Goal: Task Accomplishment & Management: Complete application form

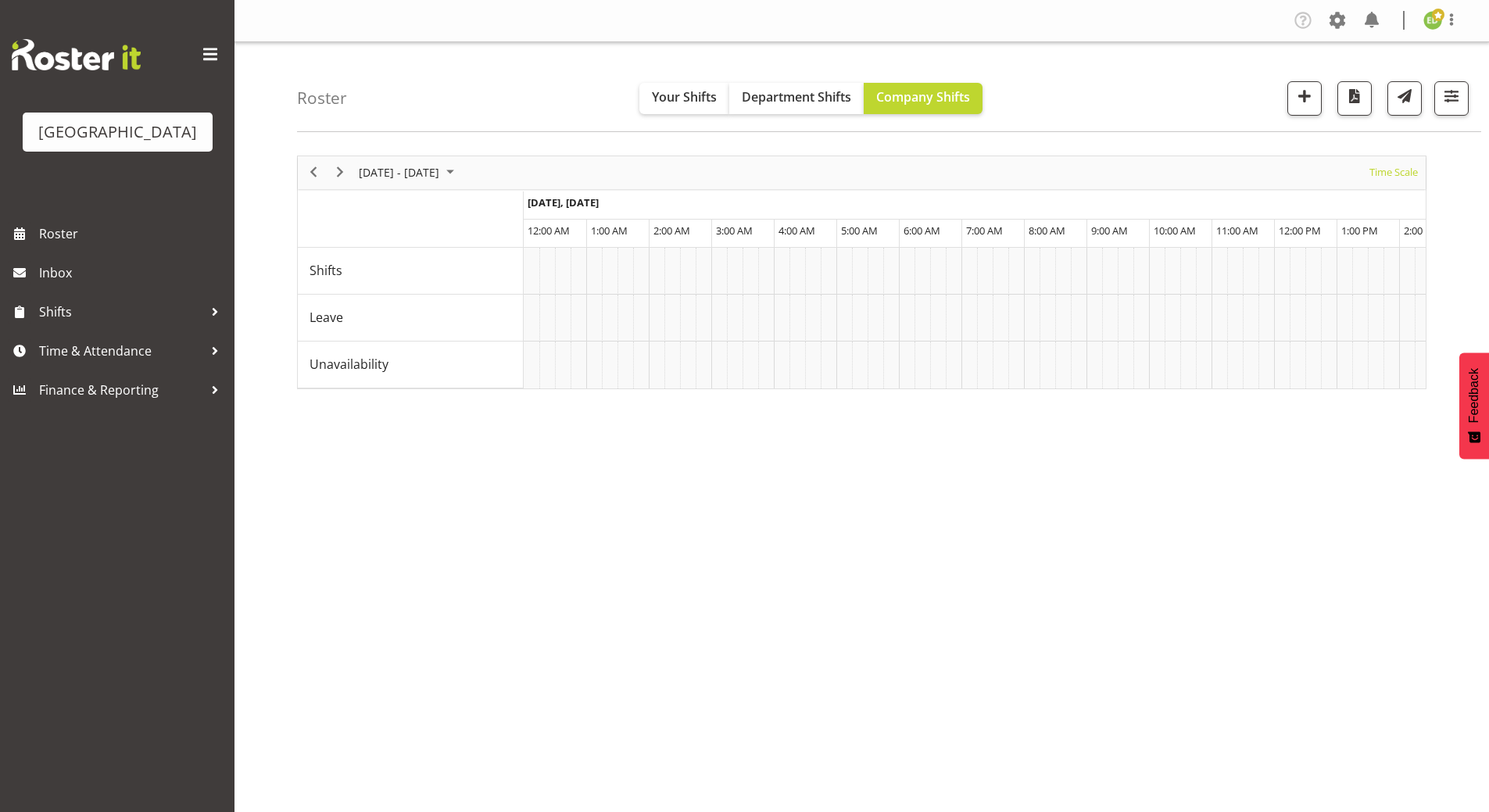
scroll to position [0, 9602]
click at [460, 168] on span "August 2025" at bounding box center [450, 172] width 19 height 20
click at [525, 215] on span "next month" at bounding box center [524, 211] width 28 height 28
click at [507, 272] on span "6" at bounding box center [499, 265] width 23 height 23
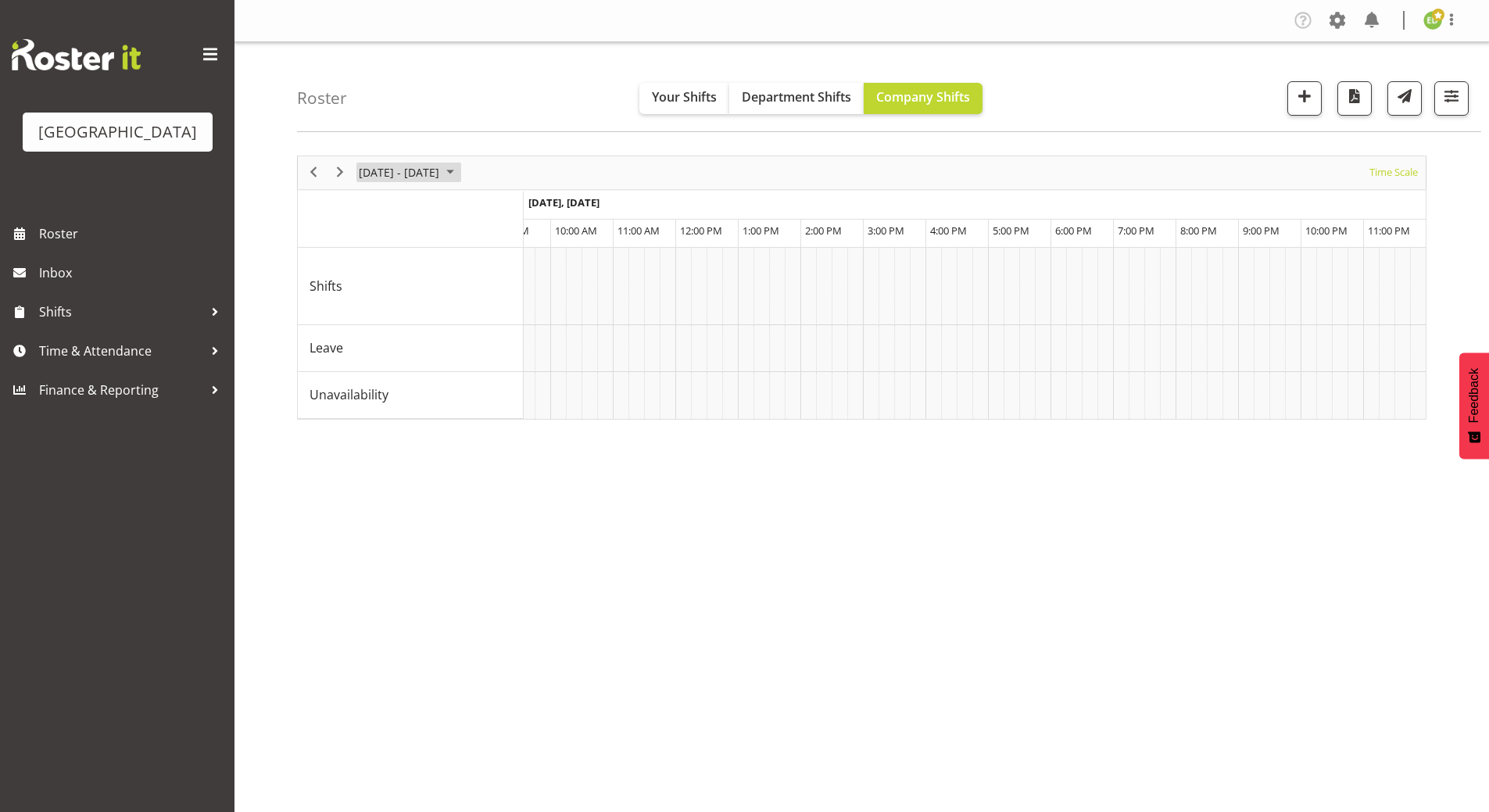
click at [460, 174] on span "August 2025" at bounding box center [450, 172] width 19 height 20
click at [382, 296] on span "8" at bounding box center [375, 291] width 23 height 23
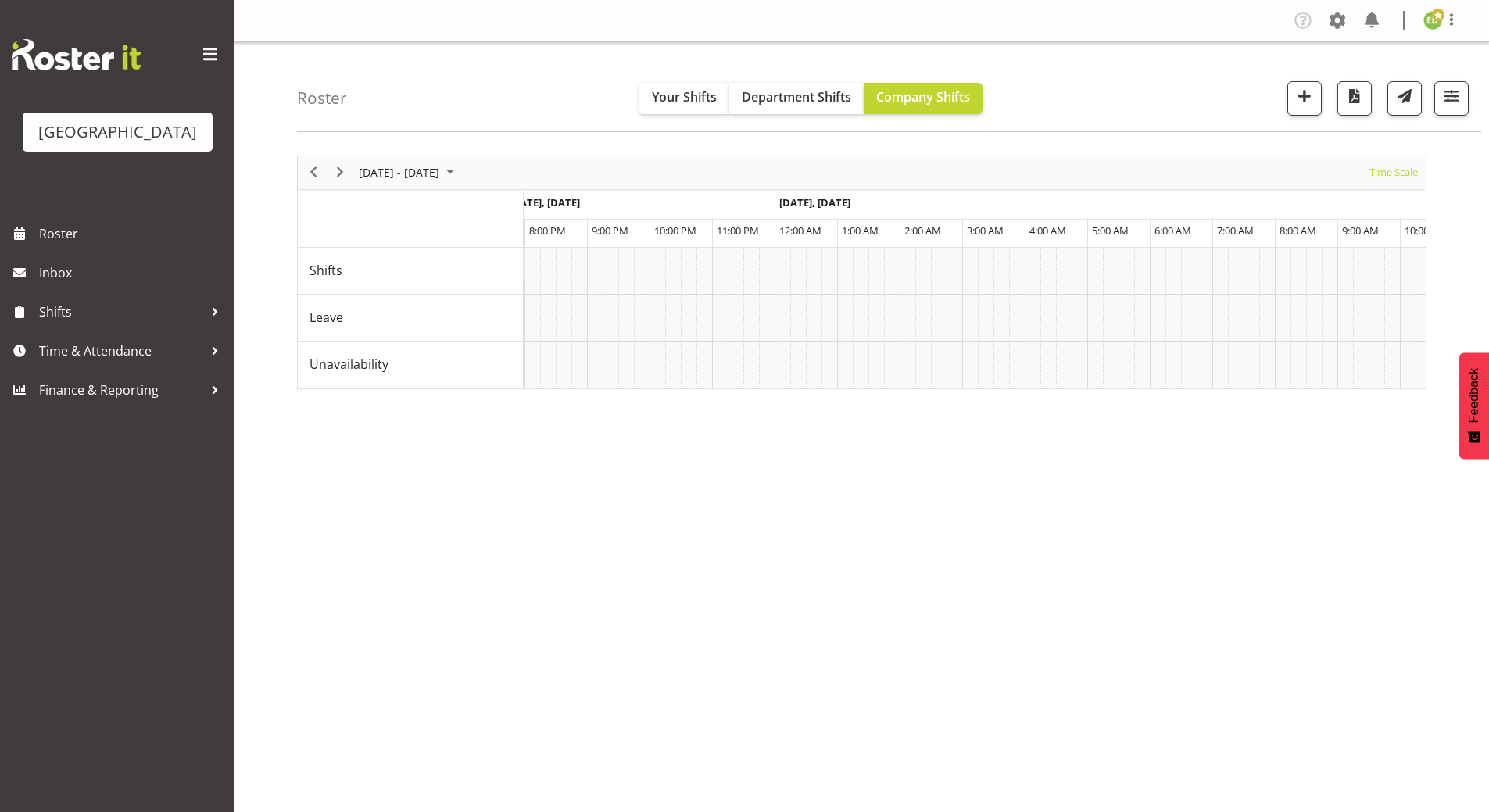
scroll to position [0, 1089]
click at [941, 262] on div "Taste & Tourism (Details TBC) ( 04:00 PM - 08:00 PM )" at bounding box center [954, 257] width 244 height 15
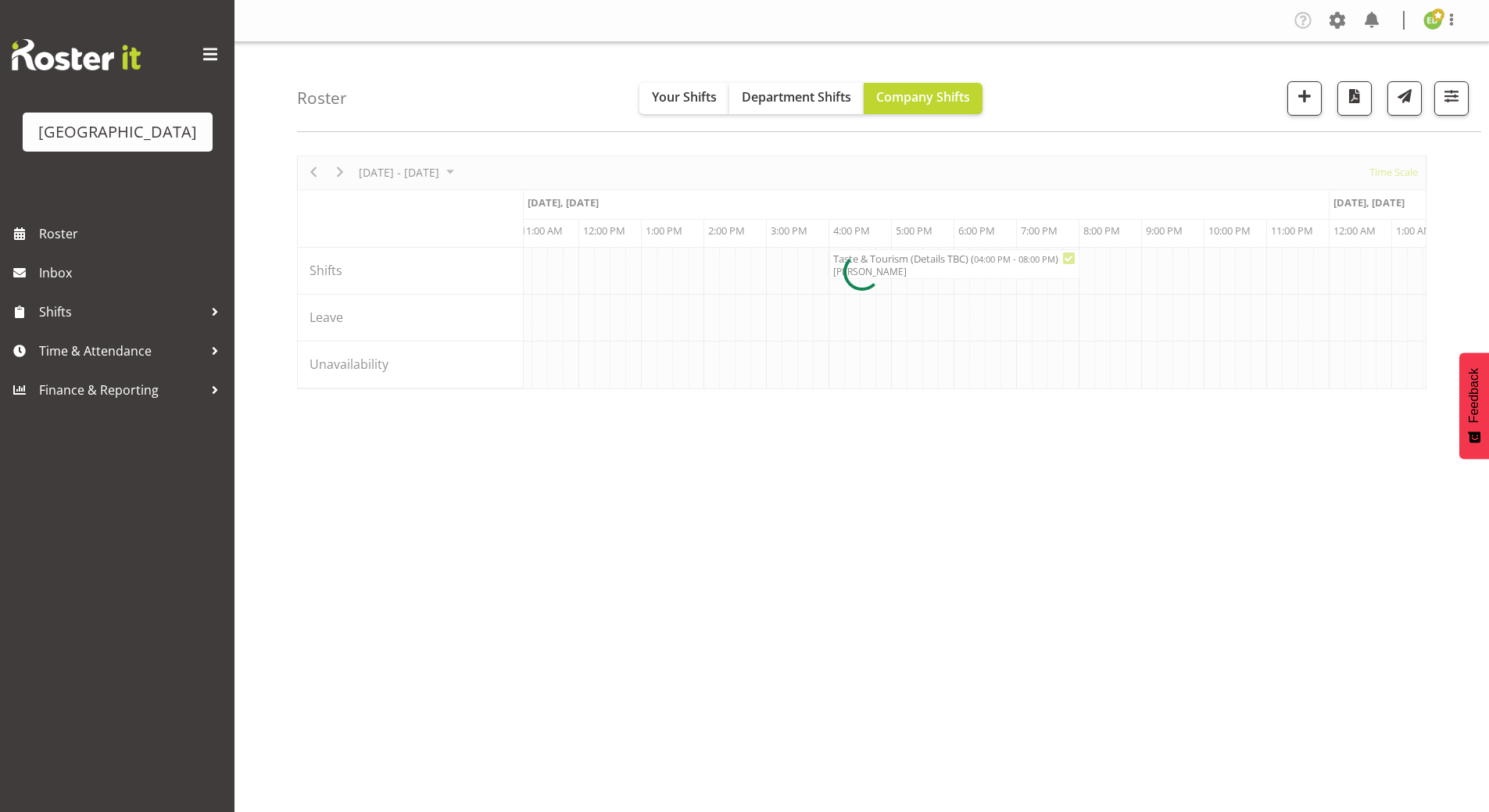
click at [941, 262] on div at bounding box center [861, 272] width 1130 height 234
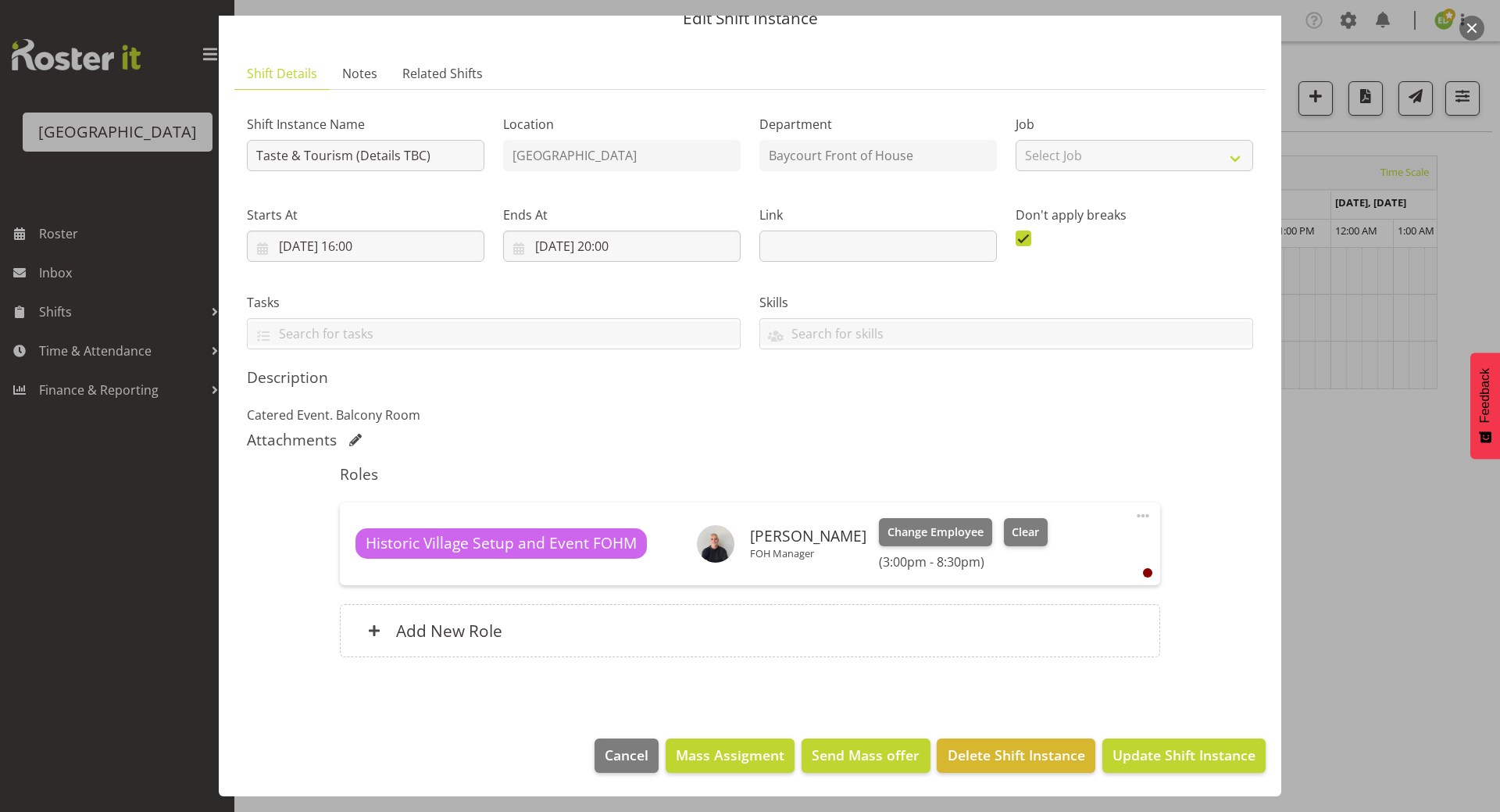
click at [89, 256] on div at bounding box center [750, 406] width 1500 height 812
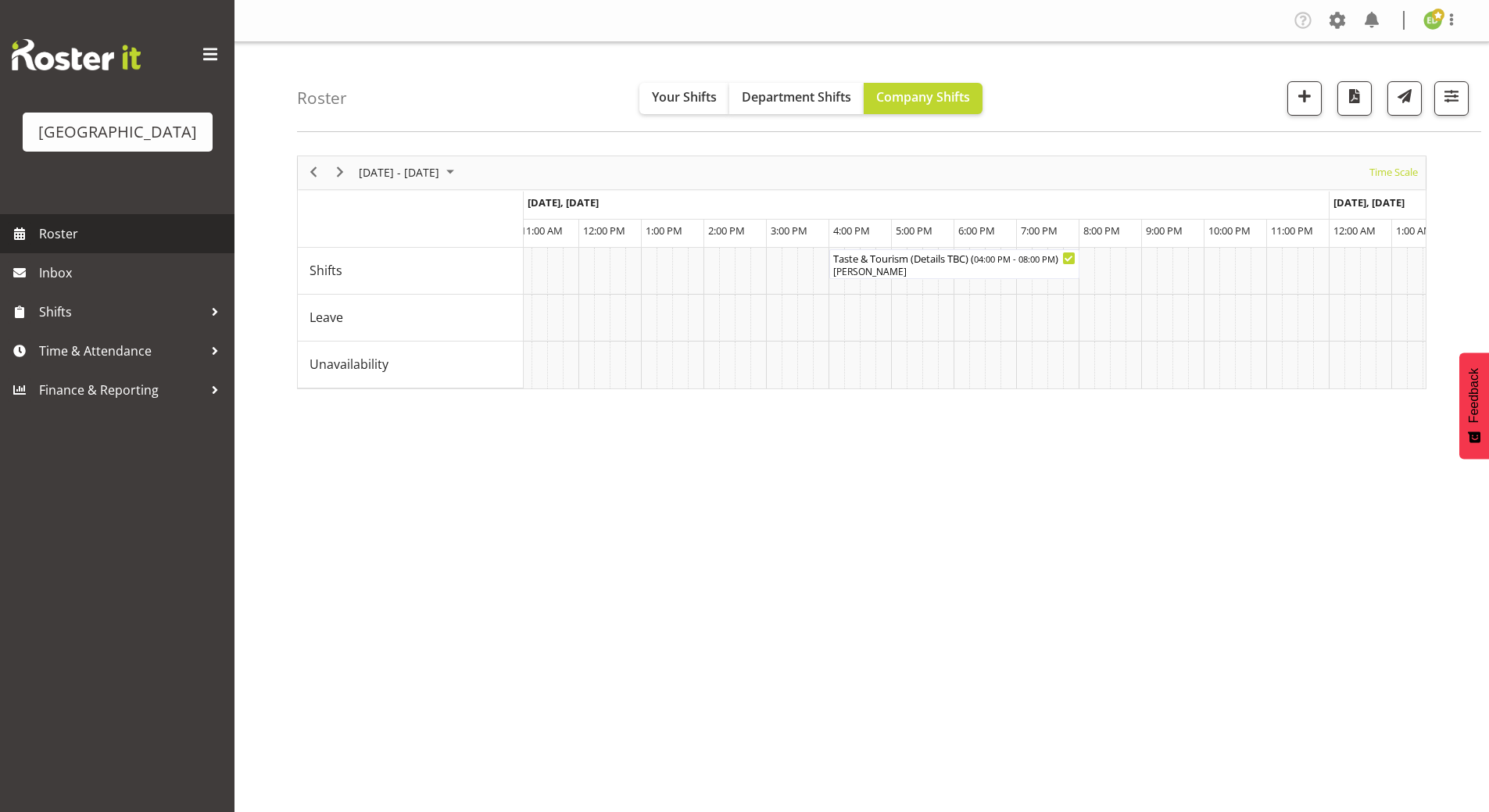
click at [77, 245] on span "Roster" at bounding box center [132, 233] width 187 height 23
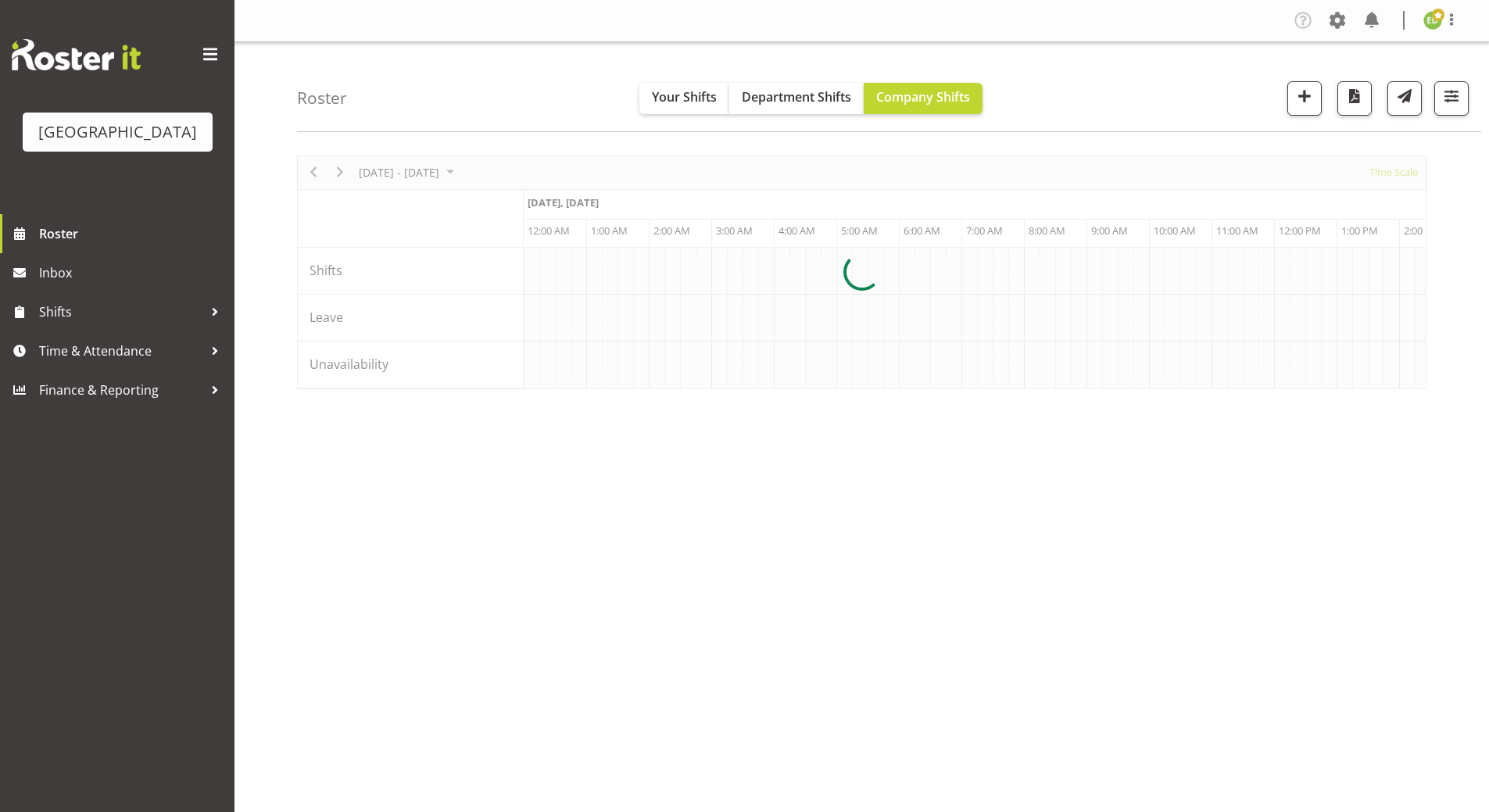
scroll to position [0, 6002]
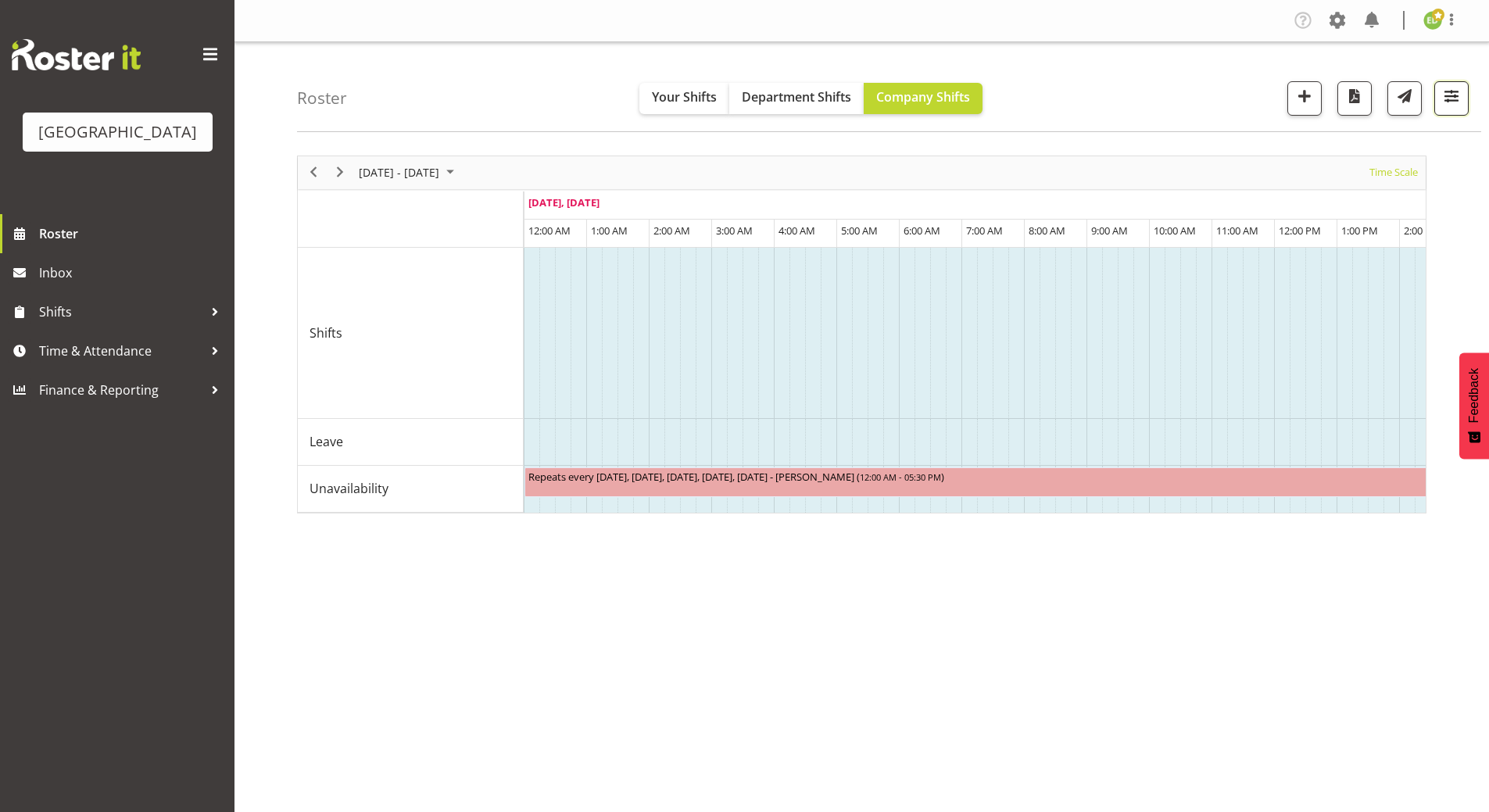
click at [1449, 102] on span "button" at bounding box center [1451, 96] width 21 height 21
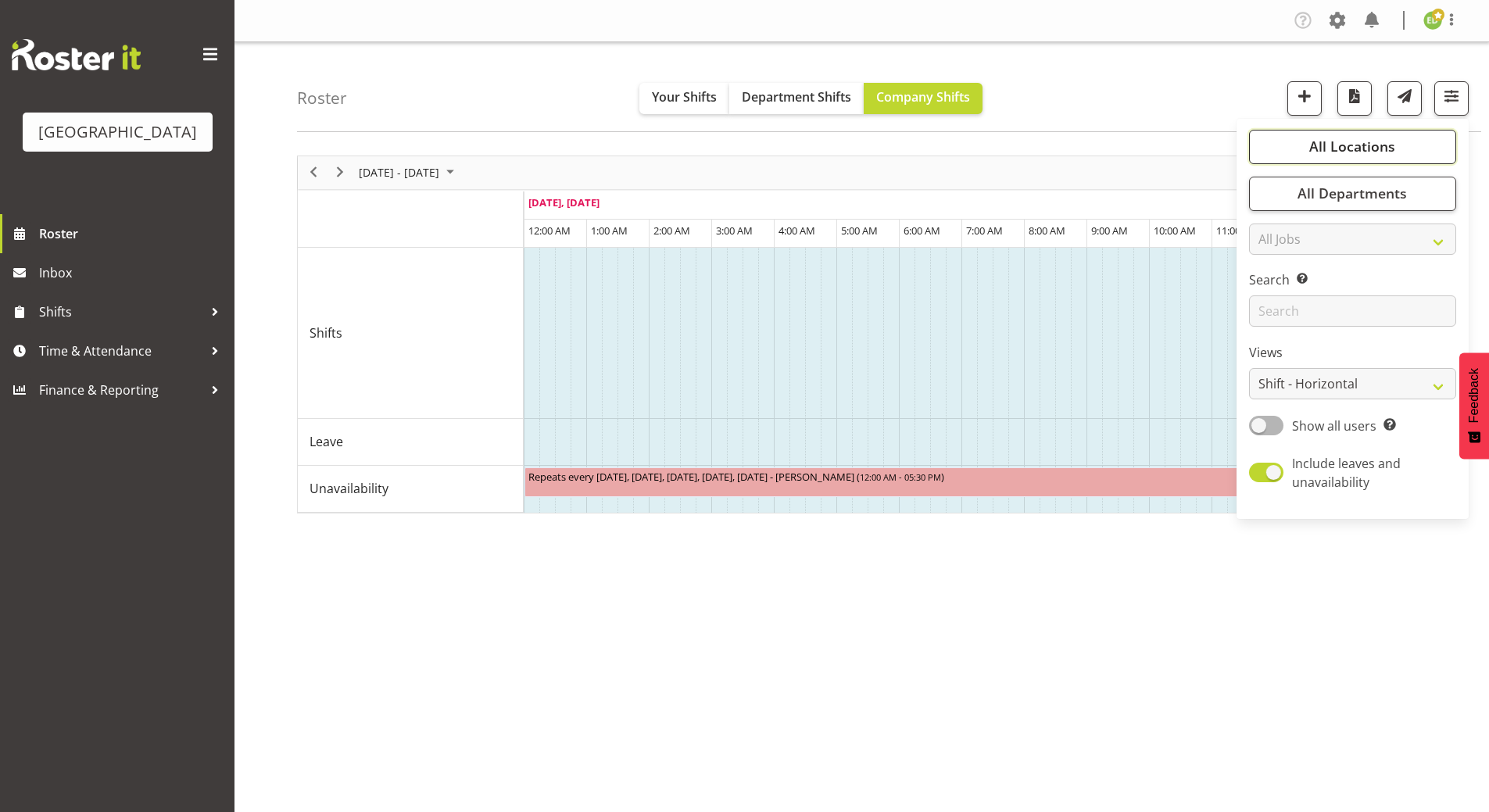
click at [1314, 146] on span "All Locations" at bounding box center [1352, 146] width 86 height 19
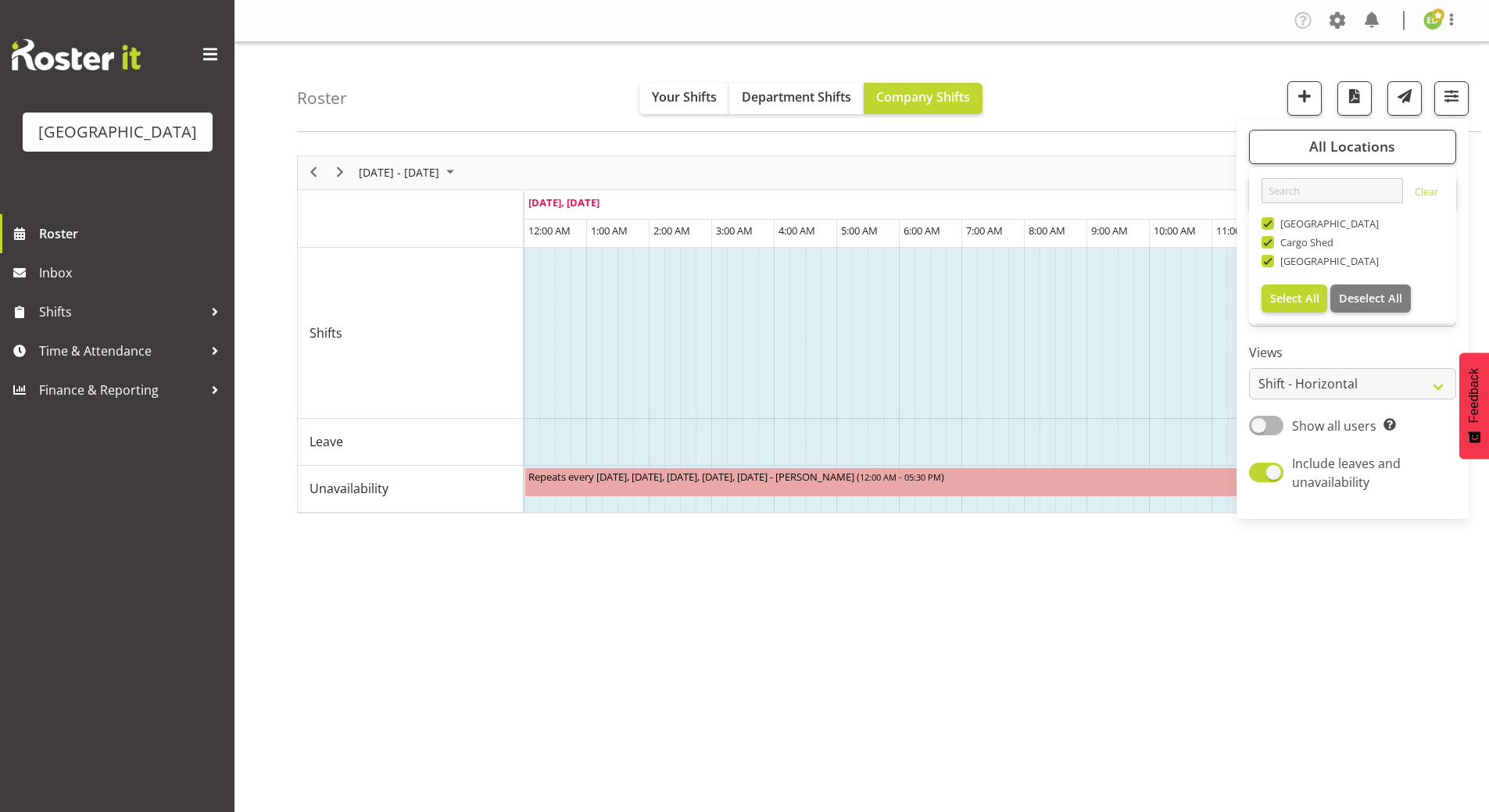
click at [1271, 241] on span at bounding box center [1267, 242] width 13 height 13
click at [1271, 241] on input "Cargo Shed" at bounding box center [1266, 241] width 10 height 10
checkbox input "false"
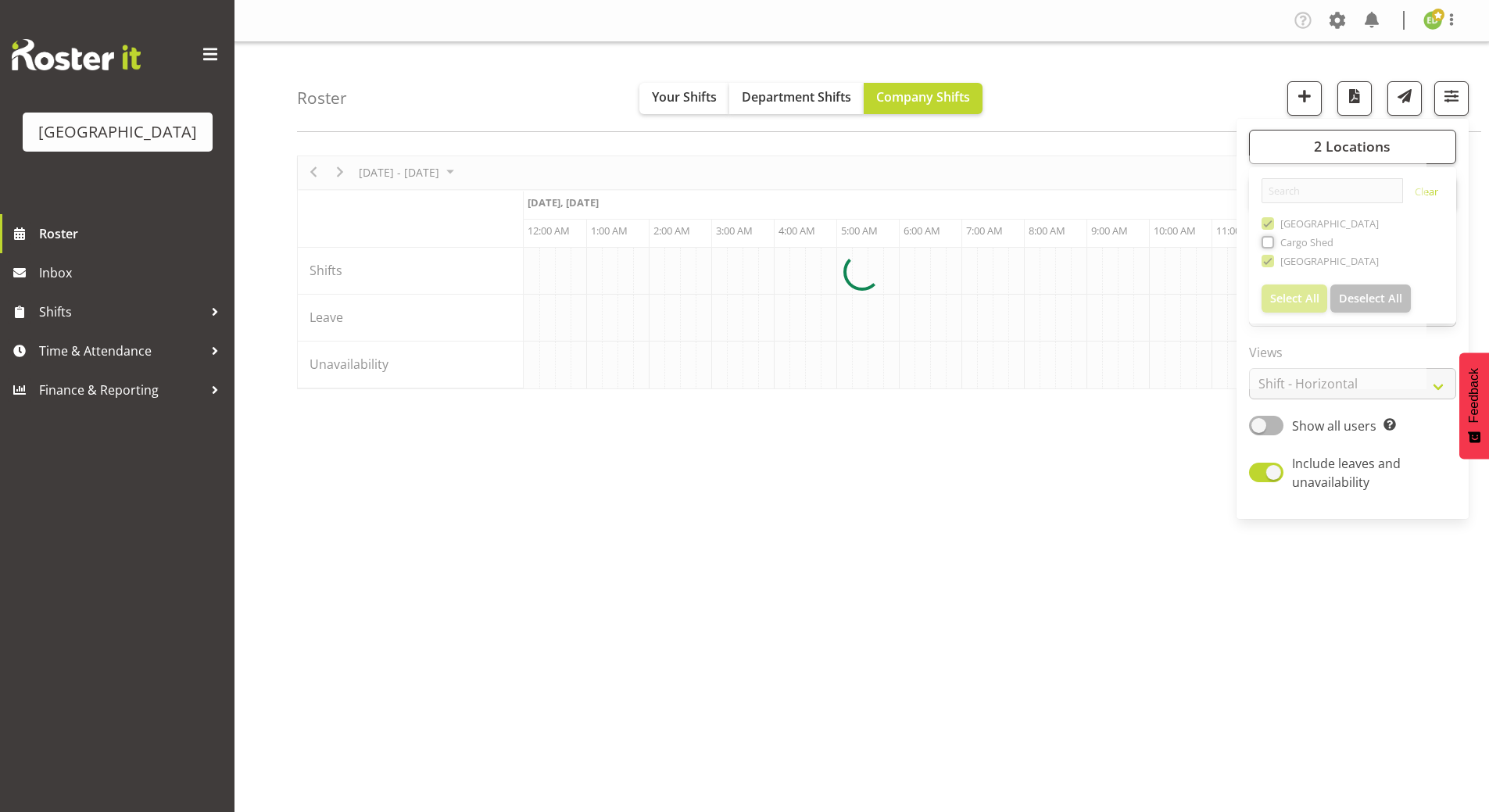
scroll to position [0, 6002]
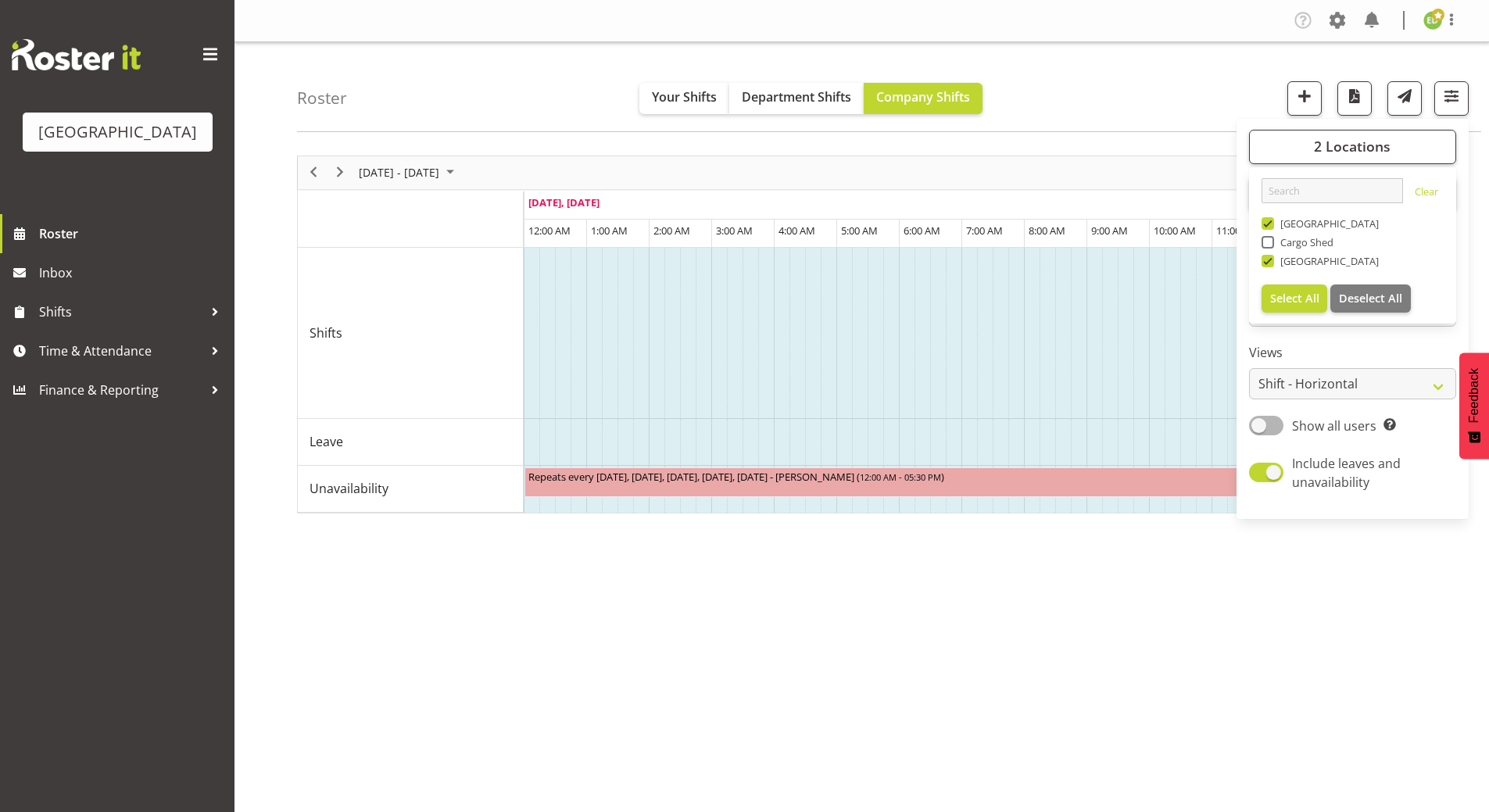
click at [1268, 223] on span at bounding box center [1267, 223] width 13 height 13
click at [1268, 223] on input "[GEOGRAPHIC_DATA]" at bounding box center [1266, 223] width 10 height 10
checkbox input "false"
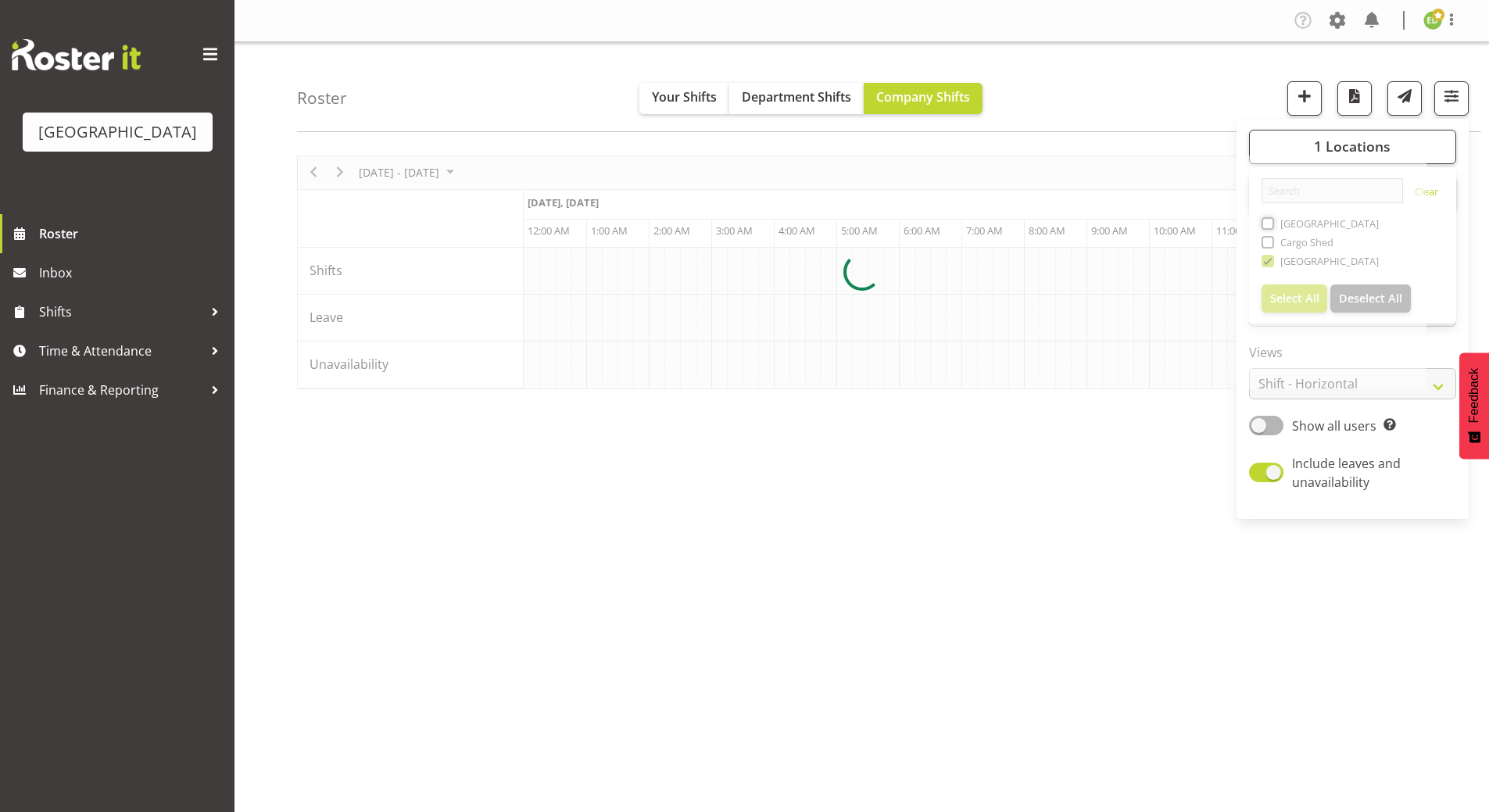
scroll to position [0, 6002]
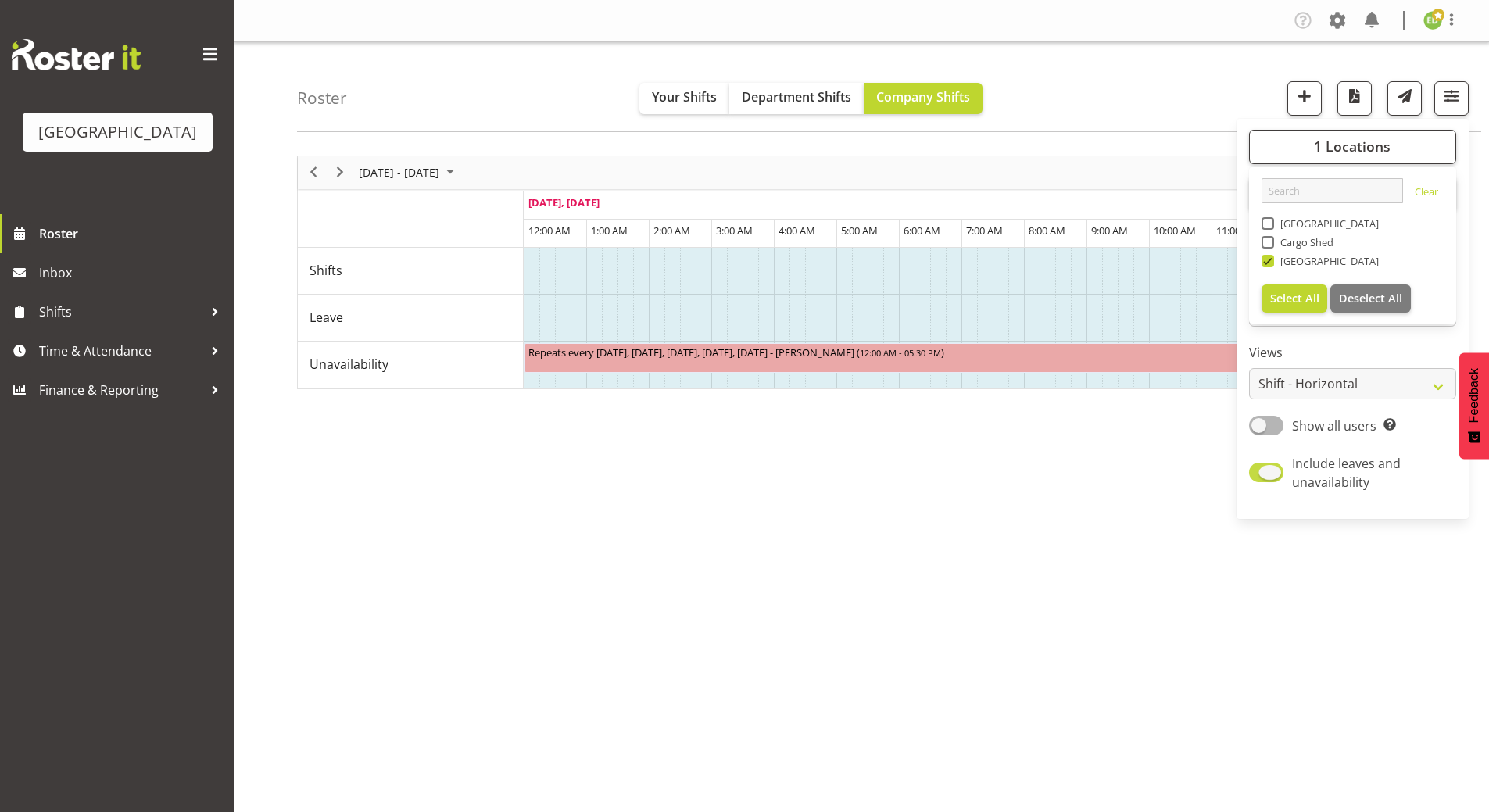
click at [1259, 474] on span at bounding box center [1266, 472] width 34 height 20
click at [1259, 474] on input "Include leaves and unavailability" at bounding box center [1254, 473] width 10 height 10
checkbox input "false"
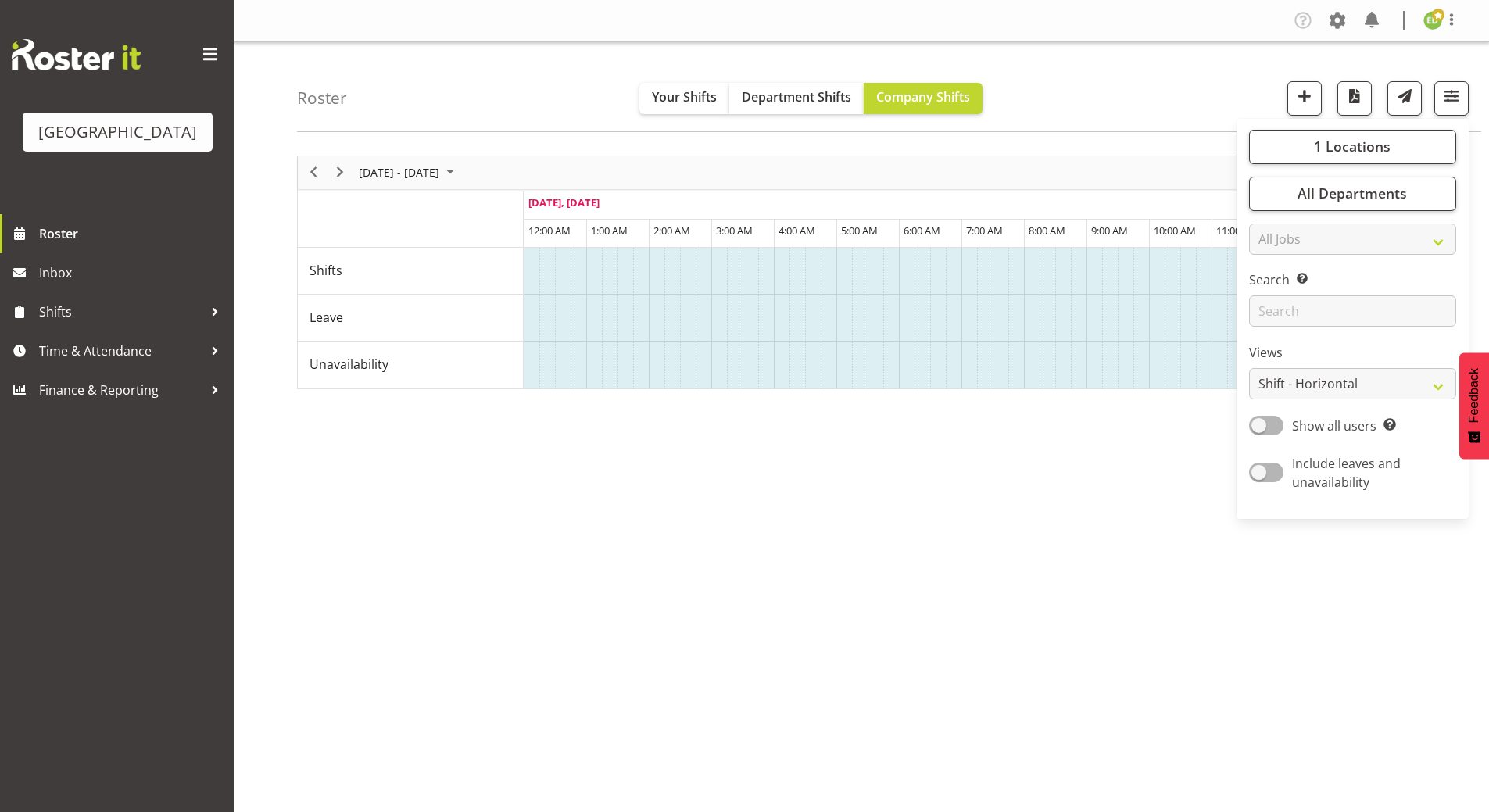
click at [1095, 614] on div "August 18 - 24, 2025 Today Timeline Day Timeline Week Timeline Fortnight Timeli…" at bounding box center [892, 455] width 1192 height 625
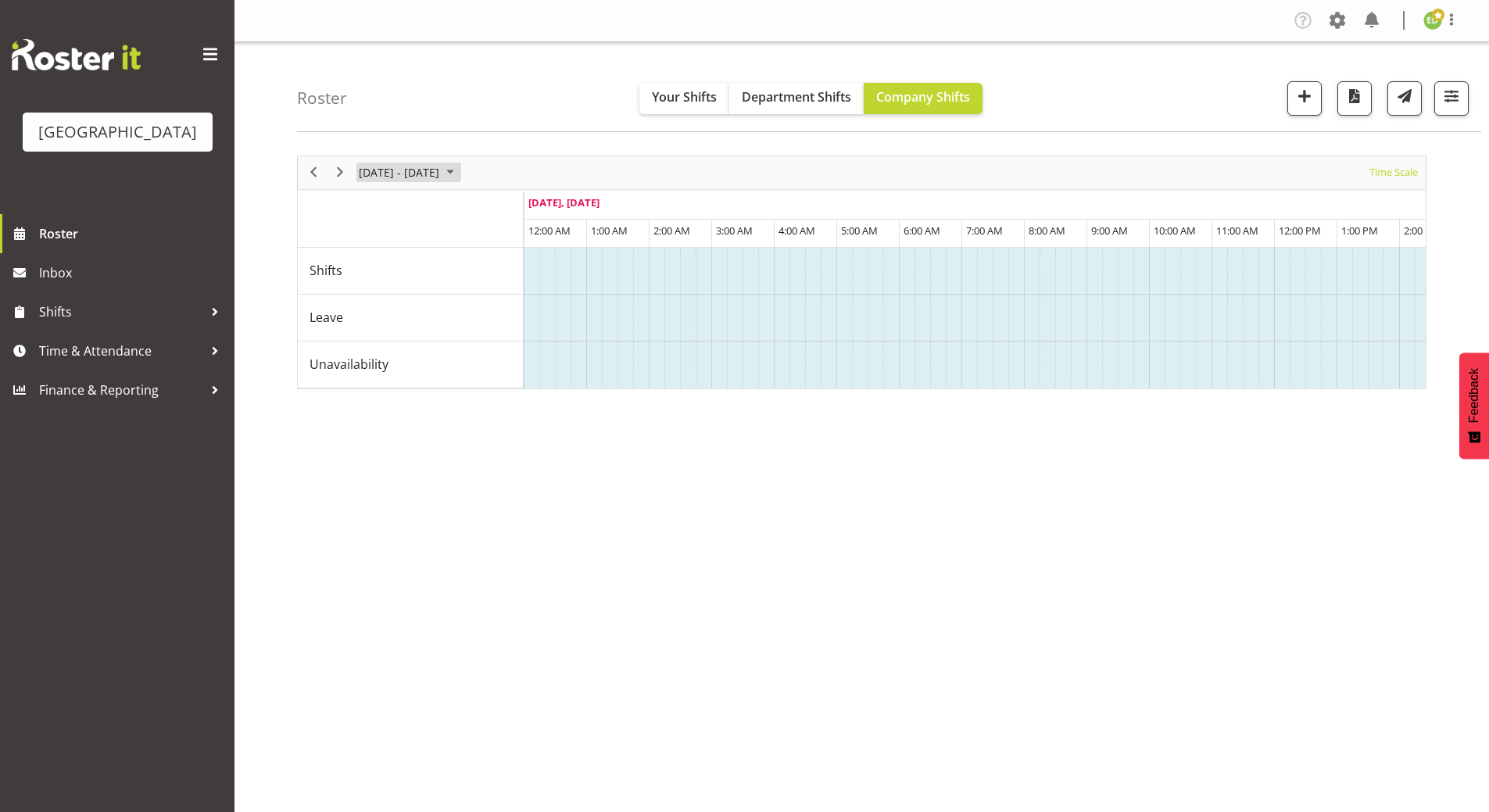
click at [460, 172] on span "August 2025" at bounding box center [450, 172] width 19 height 20
click at [523, 211] on span "next month" at bounding box center [524, 211] width 28 height 28
click at [371, 296] on span "8" at bounding box center [375, 291] width 23 height 23
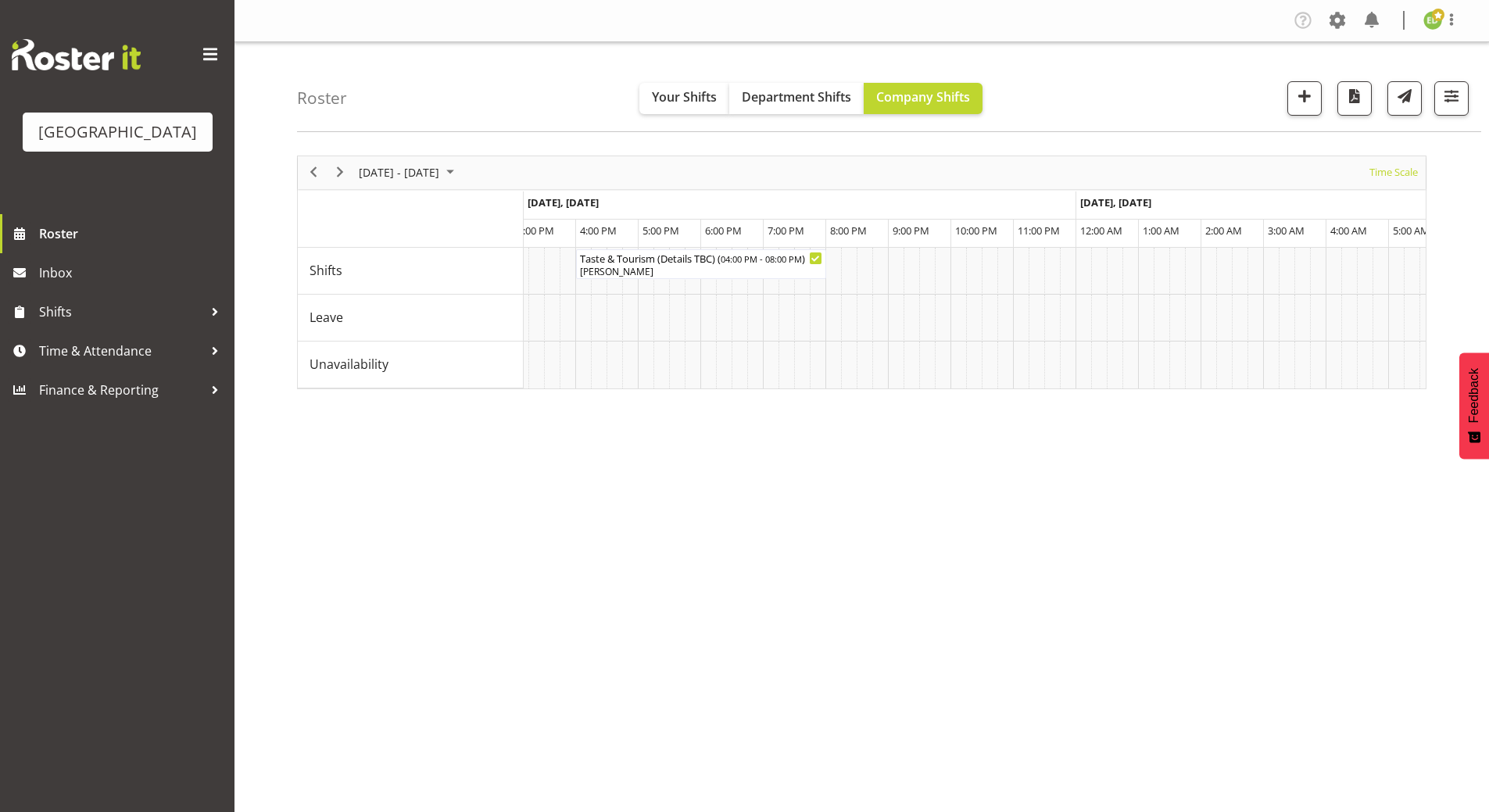
click at [1008, 565] on div "September 08 - 14, 2025 Today Timeline Day Timeline Week Timeline Fortnight Tim…" at bounding box center [892, 455] width 1192 height 625
click at [810, 540] on div "September 08 - 14, 2025 Today Timeline Day Timeline Week Timeline Fortnight Tim…" at bounding box center [892, 455] width 1192 height 625
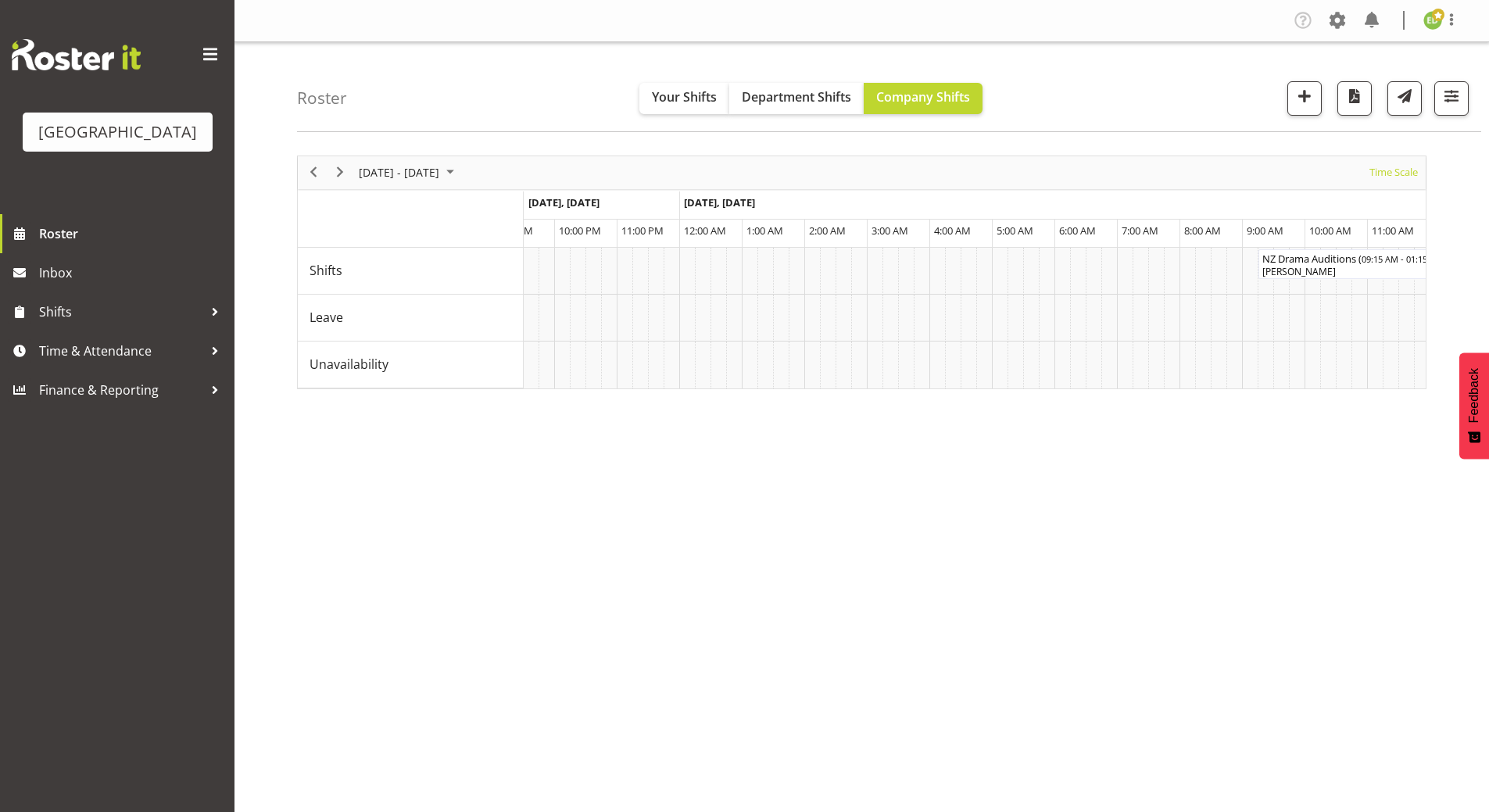
scroll to position [0, 7431]
click at [460, 174] on span "August 2025" at bounding box center [450, 172] width 19 height 20
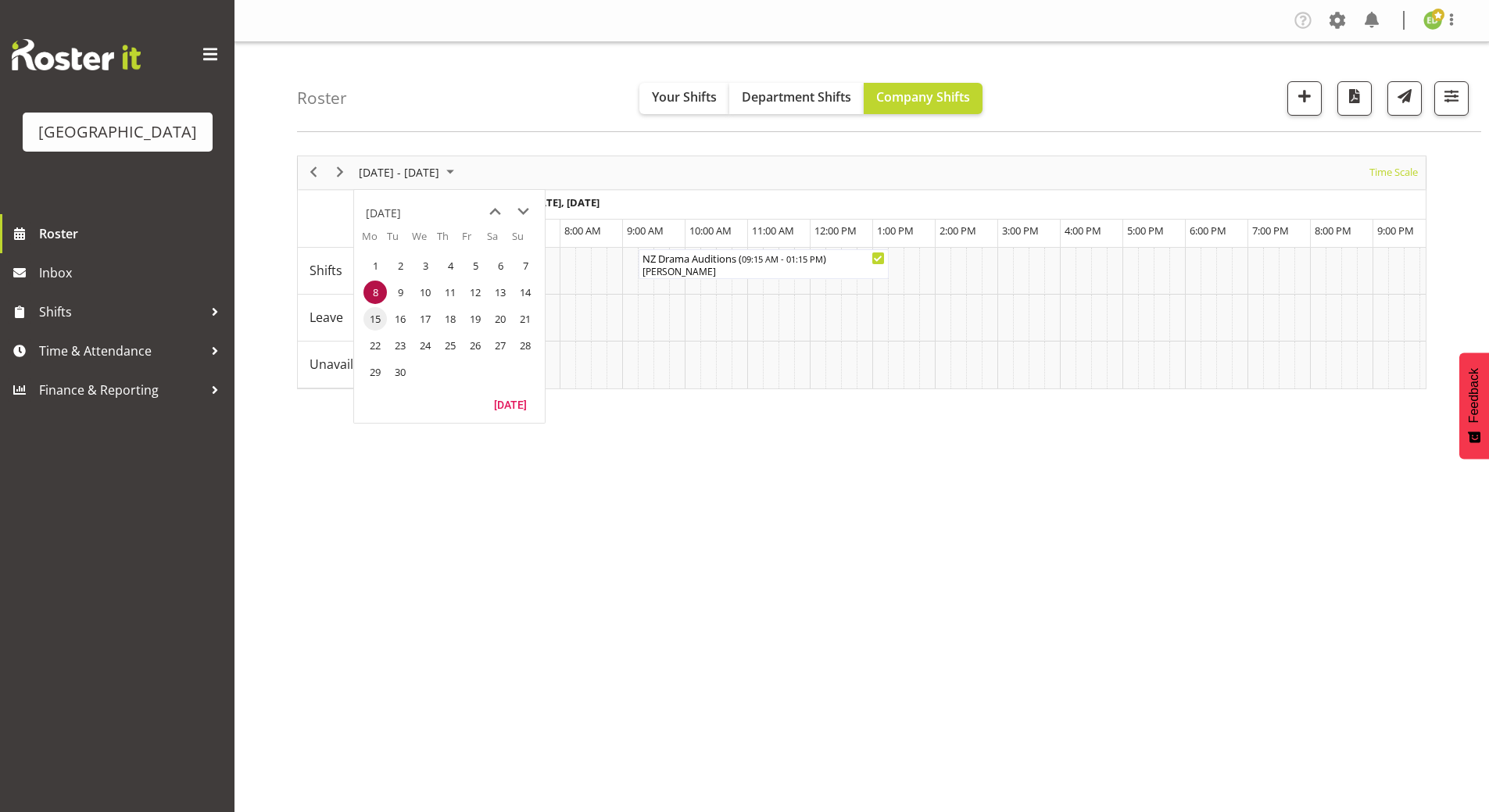
click at [385, 318] on span "15" at bounding box center [375, 318] width 23 height 23
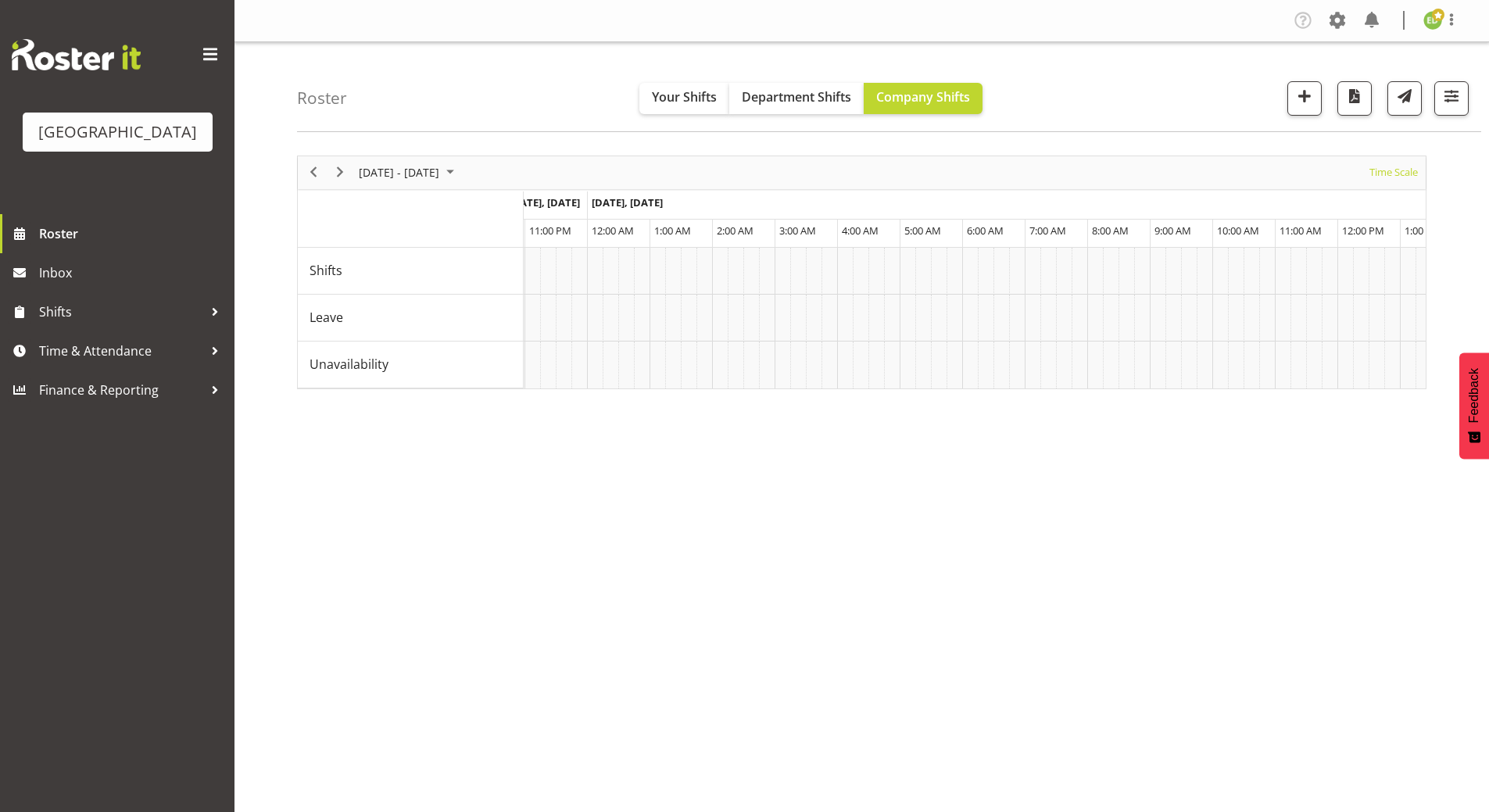
scroll to position [0, 1456]
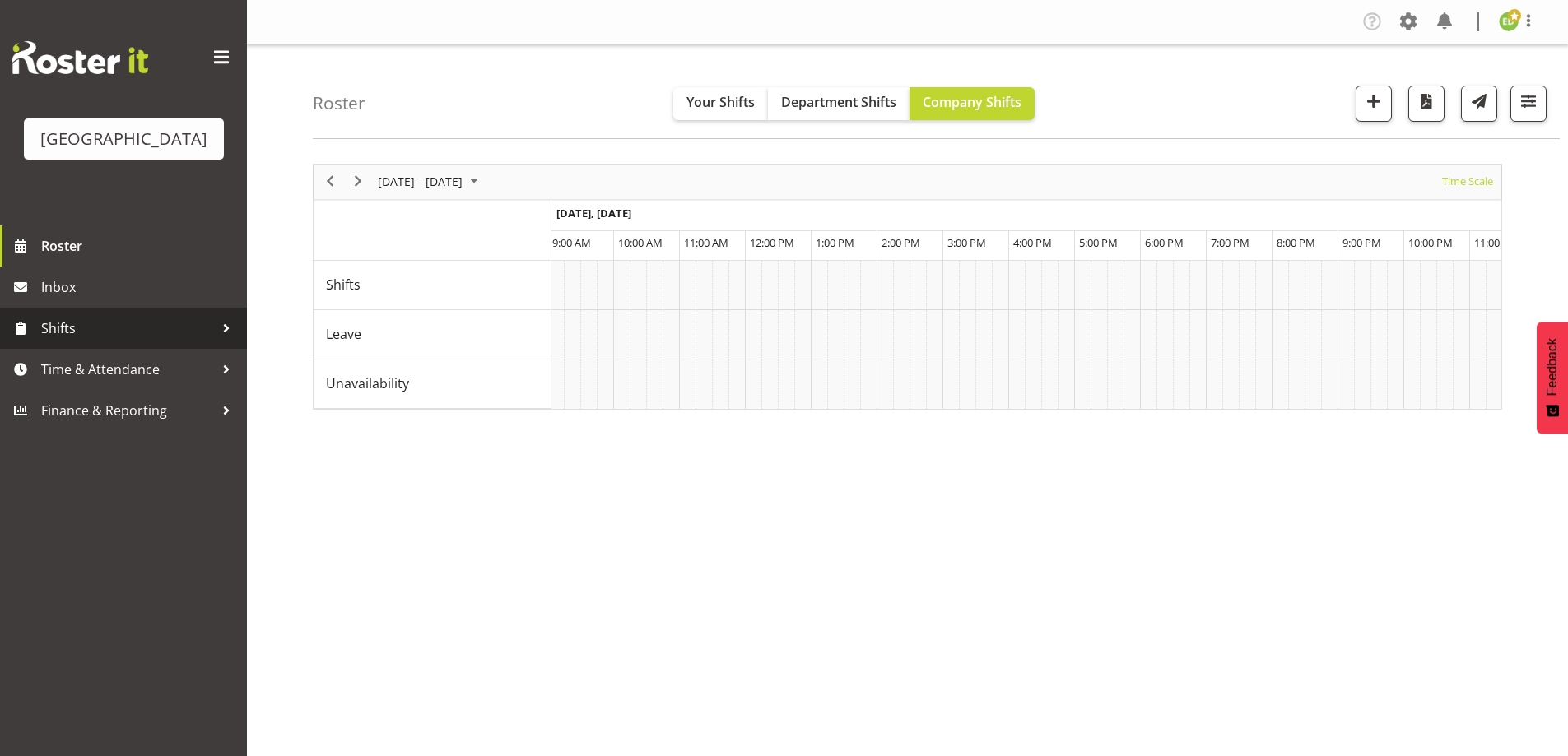
click at [173, 340] on span "Shifts" at bounding box center [127, 328] width 173 height 24
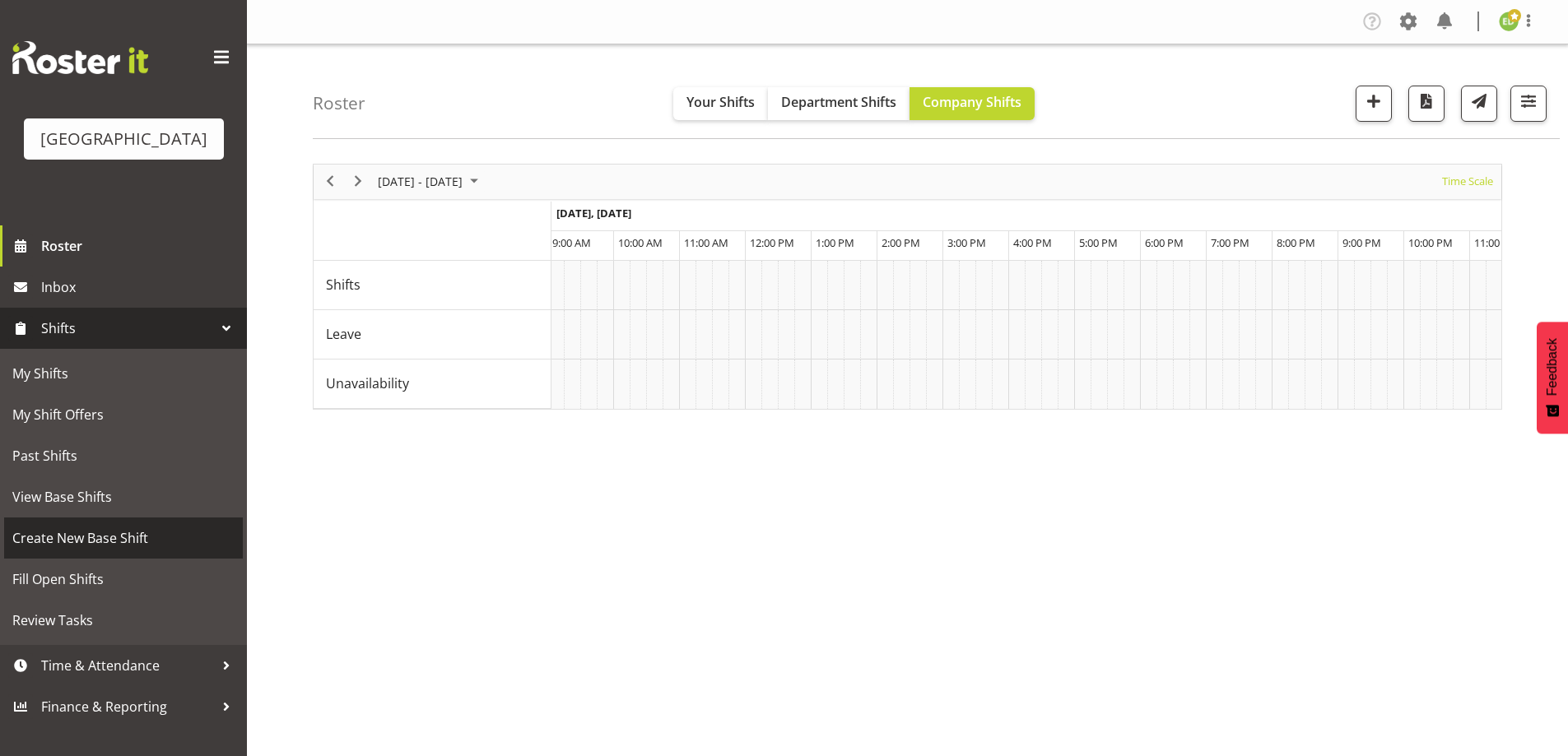
click at [106, 550] on span "Create New Base Shift" at bounding box center [123, 538] width 222 height 24
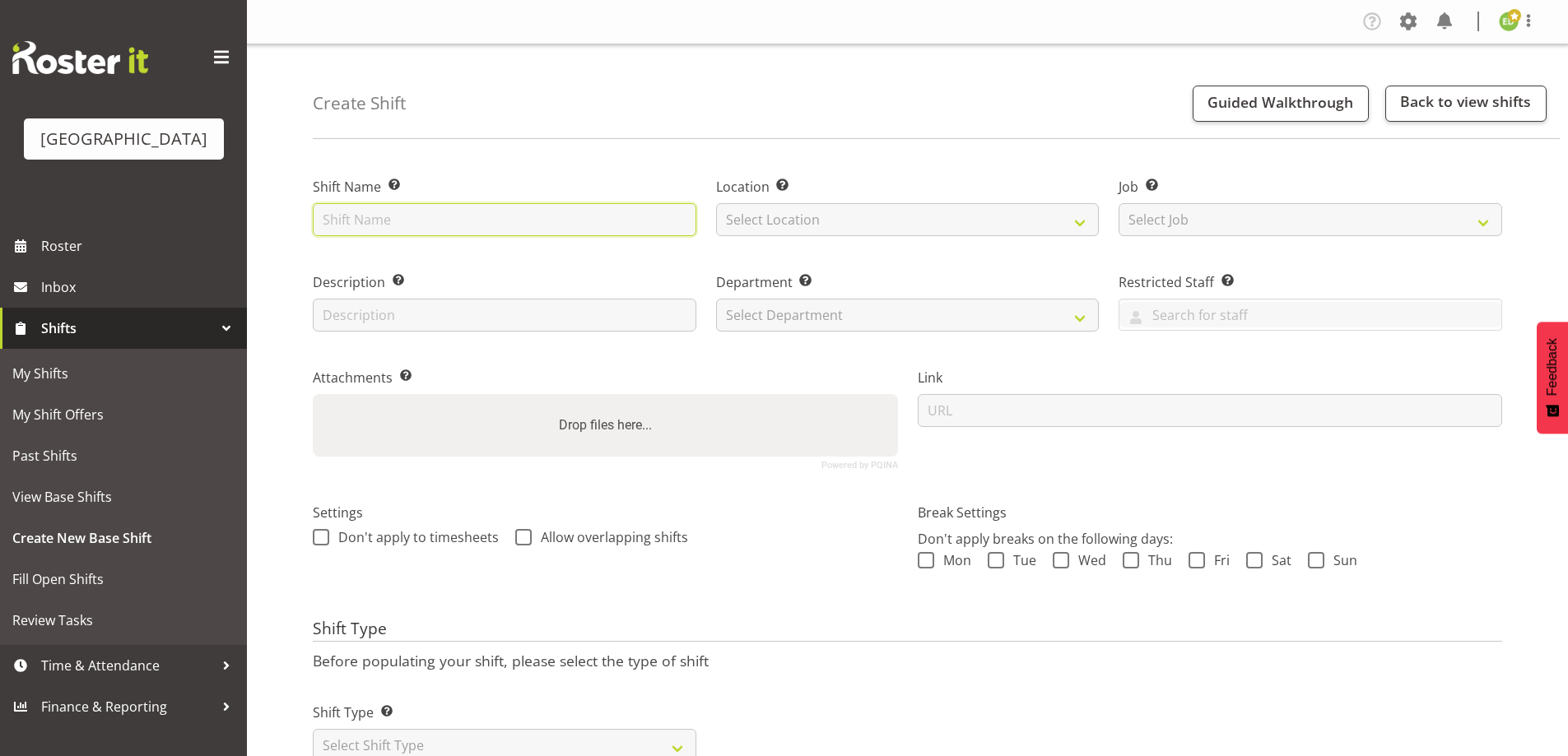
click at [382, 213] on input "text" at bounding box center [504, 220] width 384 height 33
drag, startPoint x: 483, startPoint y: 215, endPoint x: 496, endPoint y: 187, distance: 30.9
click at [483, 215] on input "TCC Health & Safety" at bounding box center [504, 220] width 384 height 33
type input "TCC Health & Safety Training (Details TBC)"
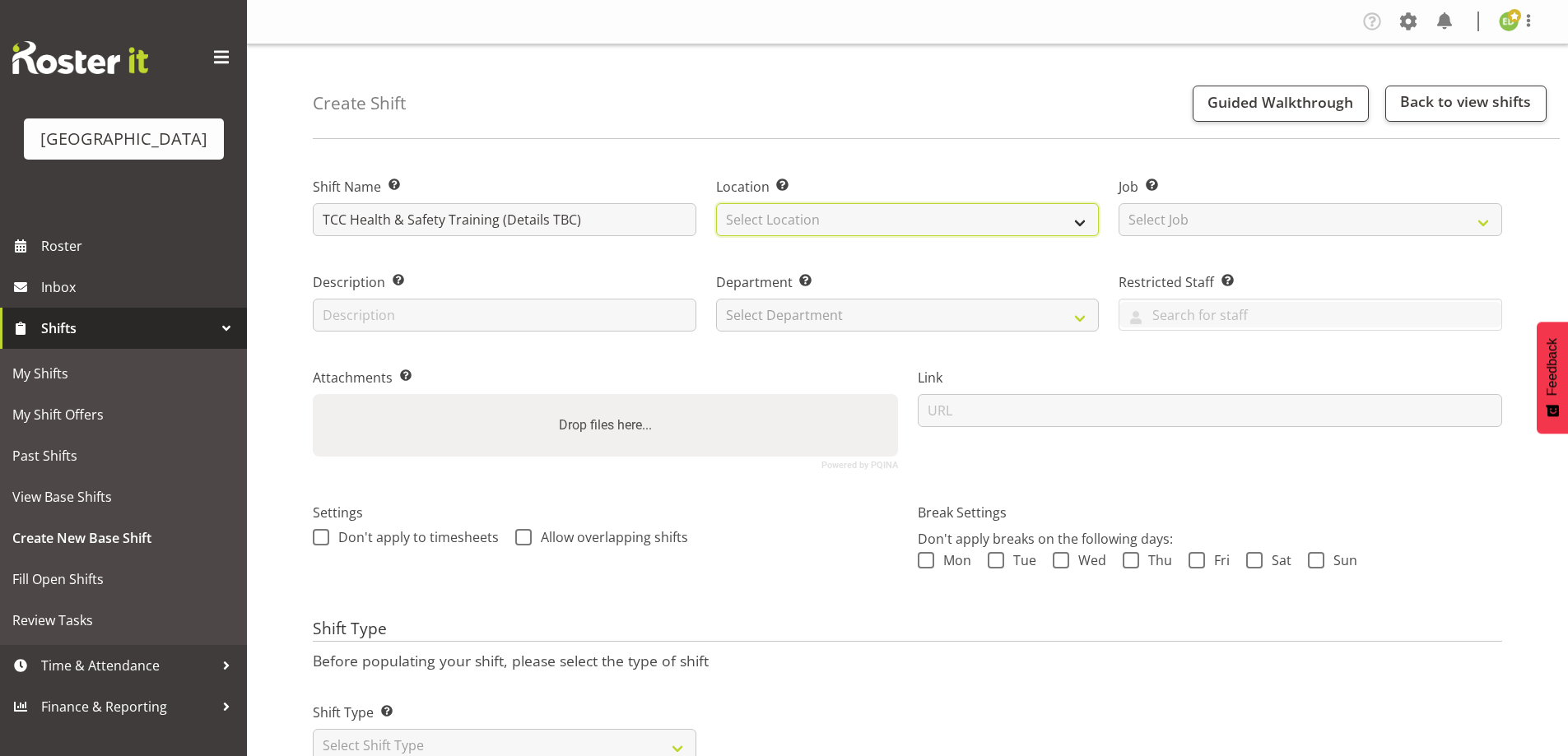
click at [856, 213] on select "Select Location Historic Village Baycourt Community and Arts Centre" at bounding box center [908, 220] width 384 height 33
select select "1118"
click at [716, 204] on select "Select Location Historic Village Baycourt Community and Arts Centre" at bounding box center [908, 220] width 384 height 33
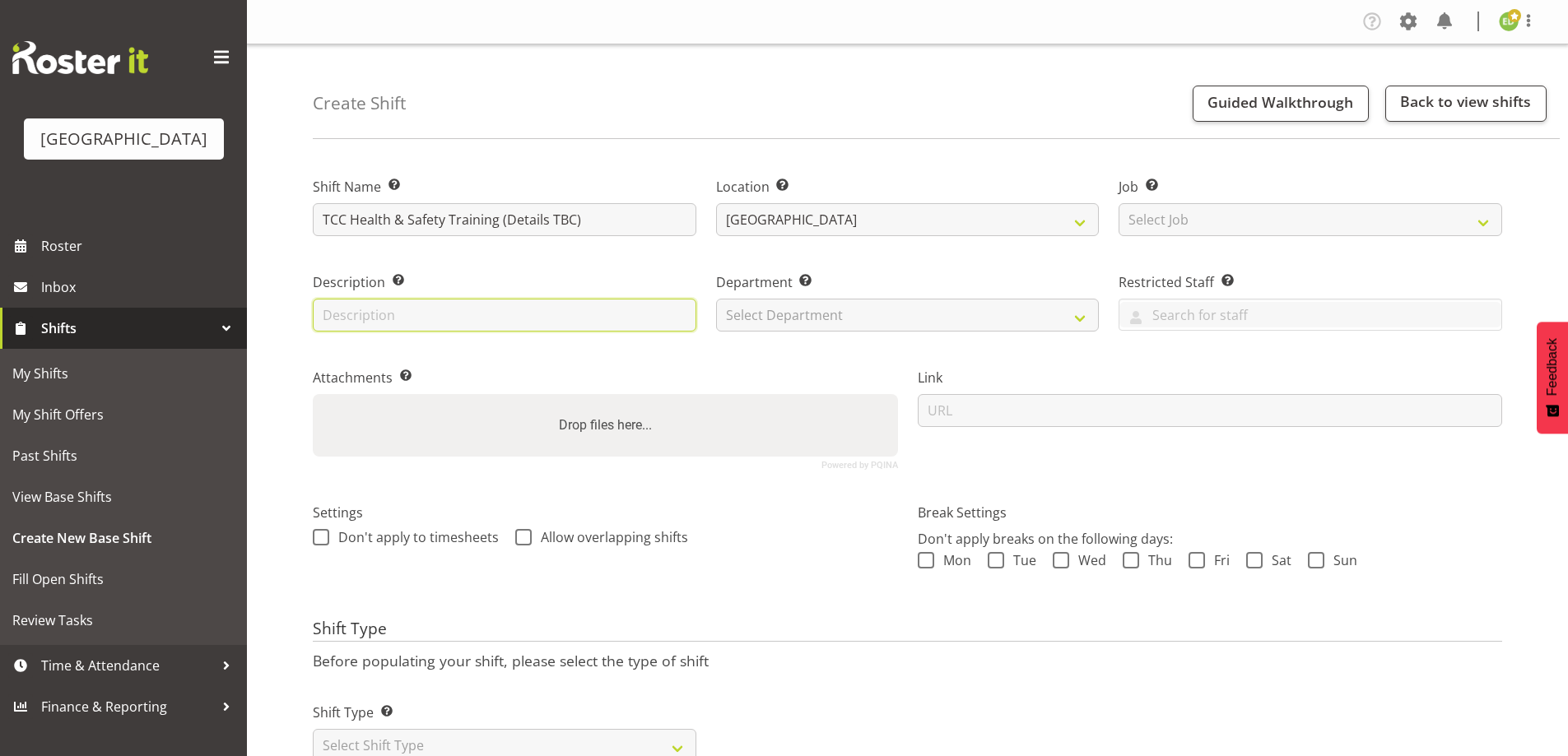
click at [467, 316] on input "text" at bounding box center [504, 315] width 384 height 33
type input "v"
drag, startPoint x: 412, startPoint y: 316, endPoint x: 518, endPoint y: 313, distance: 106.0
click at [518, 313] on input "Catered event (Details TBC)" at bounding box center [504, 315] width 384 height 33
type input "Catered event"
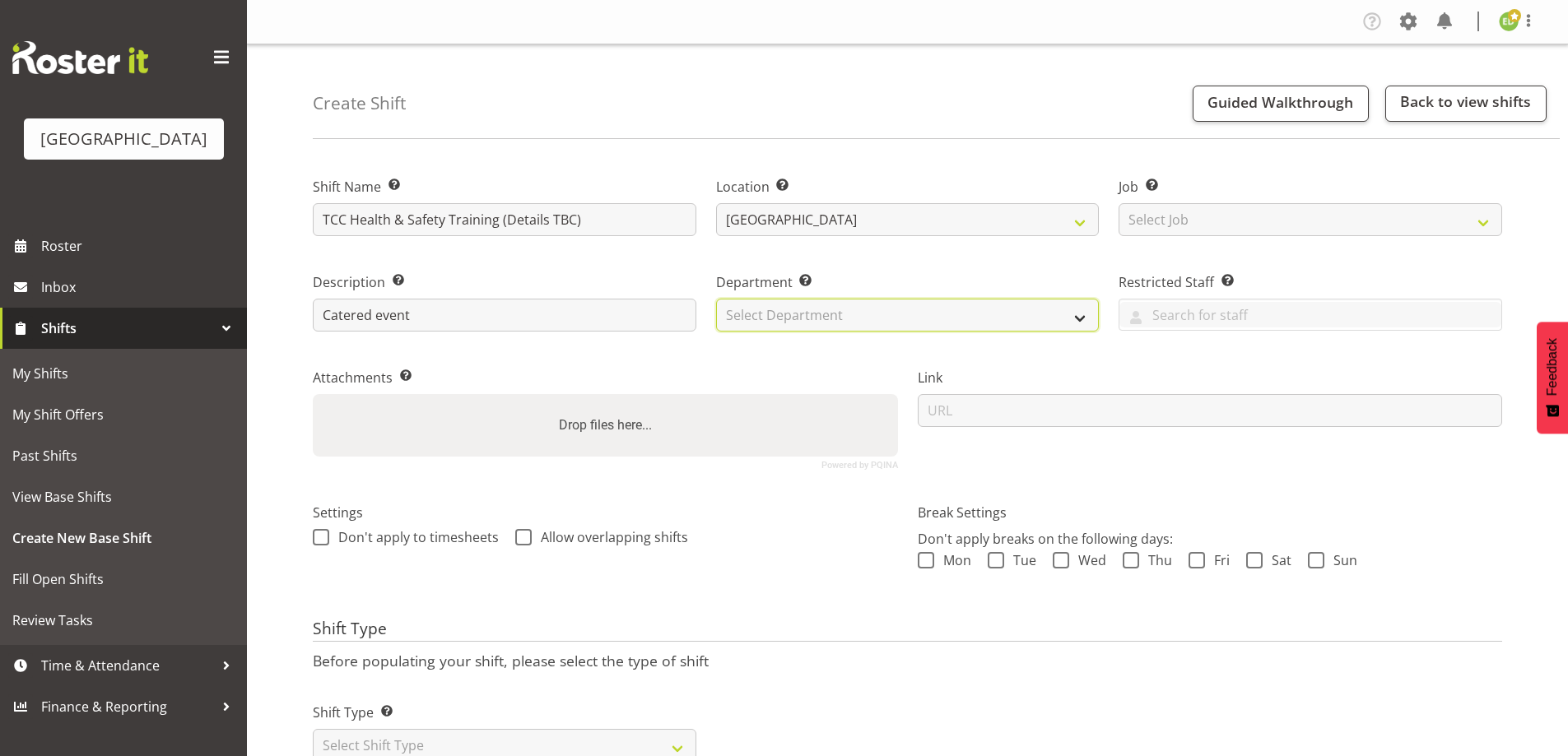
click at [827, 321] on select "Select Department Historic Village Baycourt Front of House" at bounding box center [908, 315] width 384 height 33
click at [429, 320] on input "Catered event" at bounding box center [504, 315] width 384 height 33
click at [789, 318] on select "Select Department Historic Village Baycourt Front of House" at bounding box center [908, 315] width 384 height 33
select select "791"
click at [716, 299] on select "Select Department Historic Village Baycourt Front of House" at bounding box center [908, 315] width 384 height 33
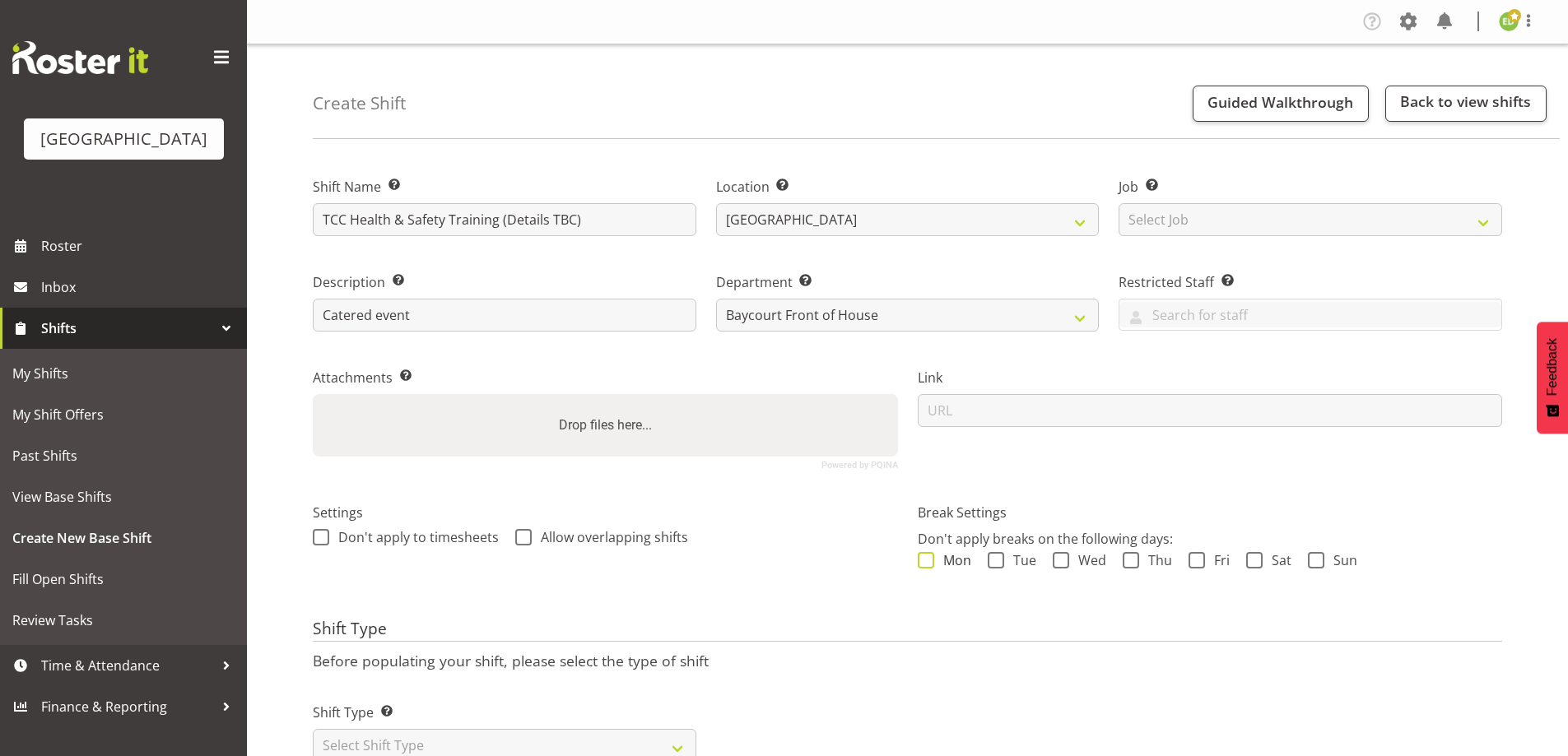
click at [931, 566] on span at bounding box center [926, 560] width 16 height 16
click at [928, 566] on input "Mon" at bounding box center [923, 560] width 11 height 11
checkbox input "true"
click at [1004, 563] on span "Tue" at bounding box center [1019, 560] width 32 height 16
click at [999, 563] on input "Tue" at bounding box center [993, 560] width 11 height 11
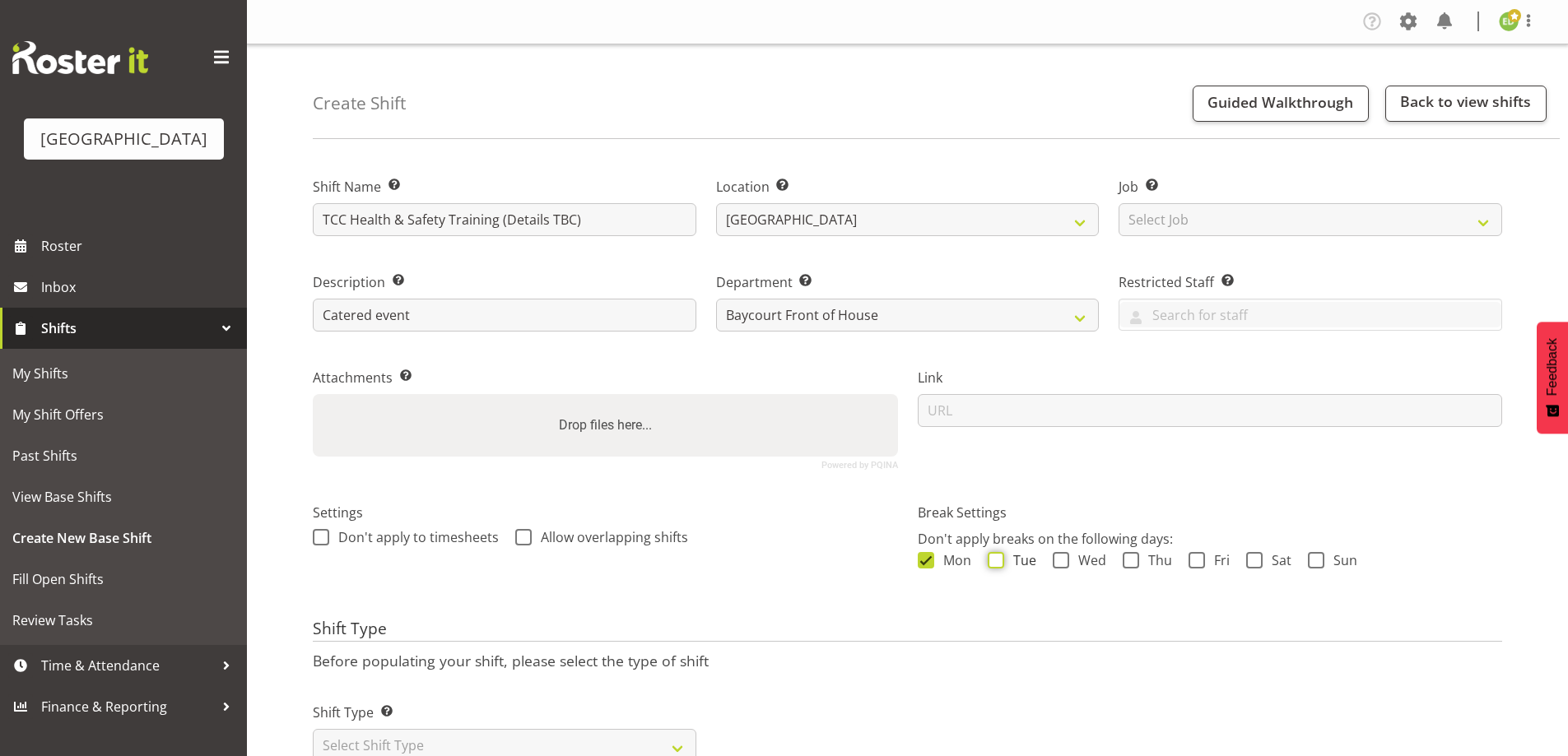
checkbox input "true"
click at [1055, 563] on span at bounding box center [1061, 560] width 16 height 16
click at [1055, 563] on input "Wed" at bounding box center [1058, 560] width 11 height 11
checkbox input "true"
click at [1128, 558] on span at bounding box center [1131, 560] width 16 height 16
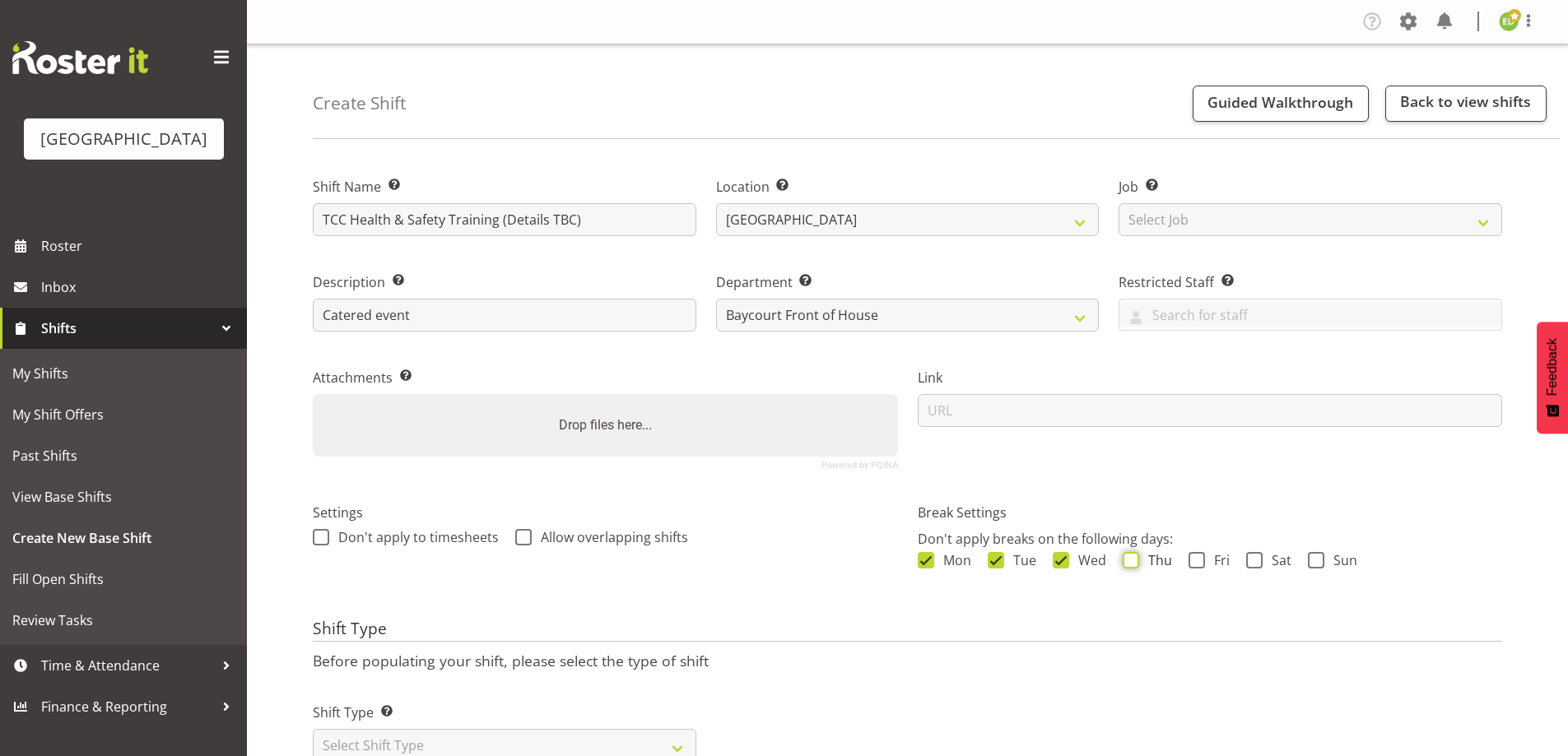
click at [1128, 558] on input "Thu" at bounding box center [1128, 560] width 11 height 11
checkbox input "true"
click at [1201, 560] on span at bounding box center [1197, 560] width 16 height 16
click at [1199, 560] on input "Fri" at bounding box center [1194, 560] width 11 height 11
checkbox input "true"
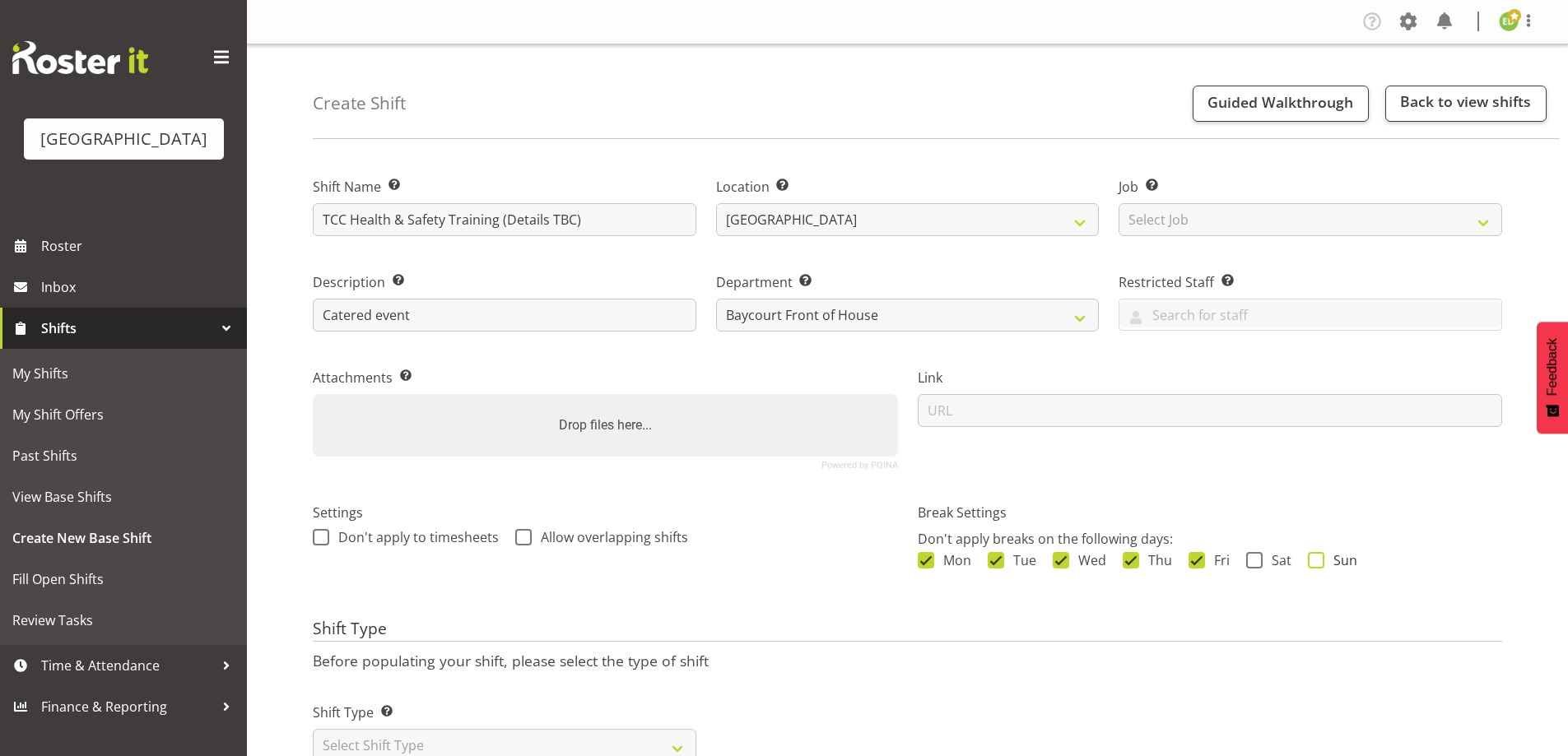
drag, startPoint x: 1251, startPoint y: 560, endPoint x: 1323, endPoint y: 560, distance: 72.0
click at [1253, 560] on span at bounding box center [1254, 560] width 16 height 16
click at [1253, 560] on input "Sat" at bounding box center [1251, 560] width 11 height 11
checkbox input "true"
click at [1316, 563] on span at bounding box center [1315, 560] width 16 height 16
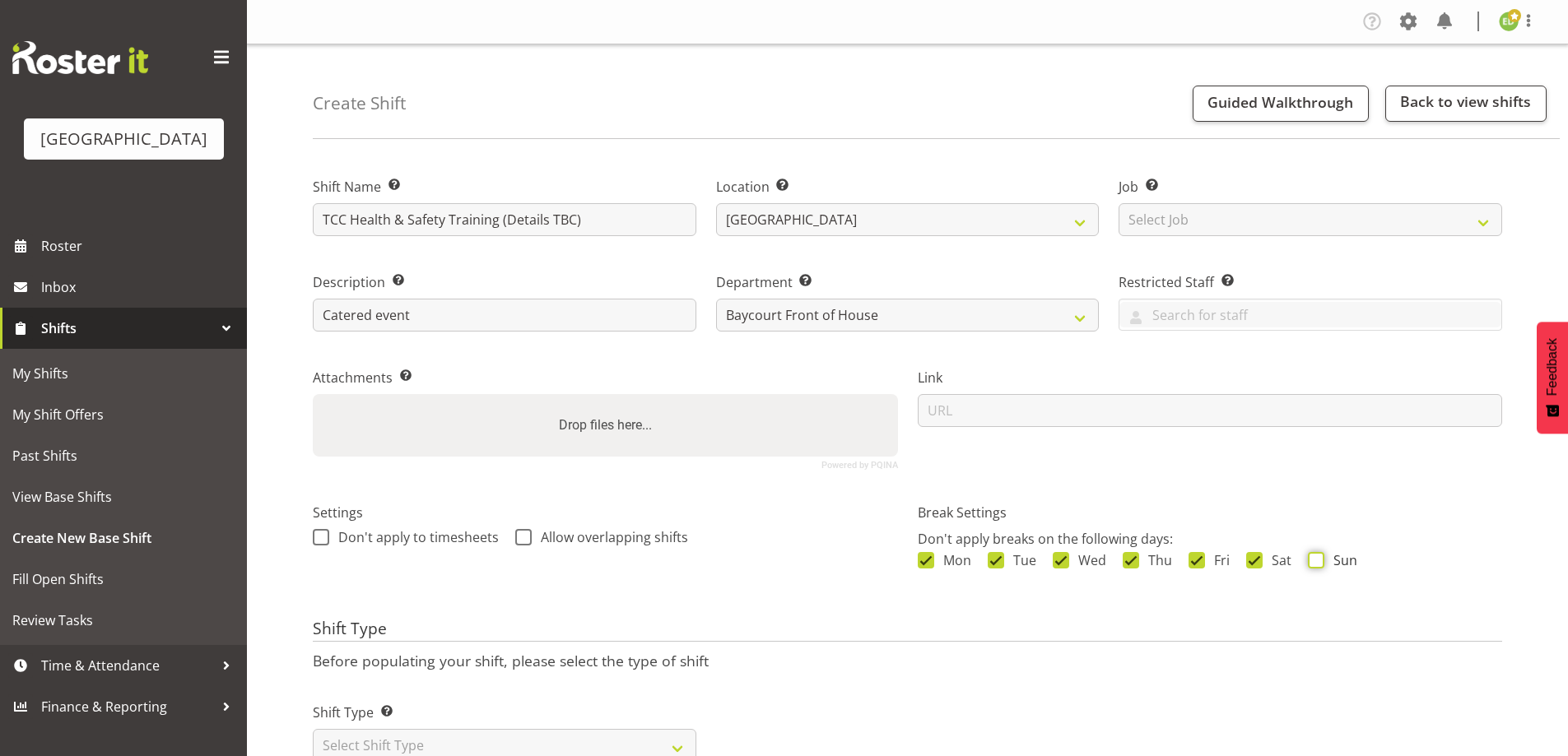
click at [1316, 563] on input "Sun" at bounding box center [1313, 560] width 11 height 11
checkbox input "true"
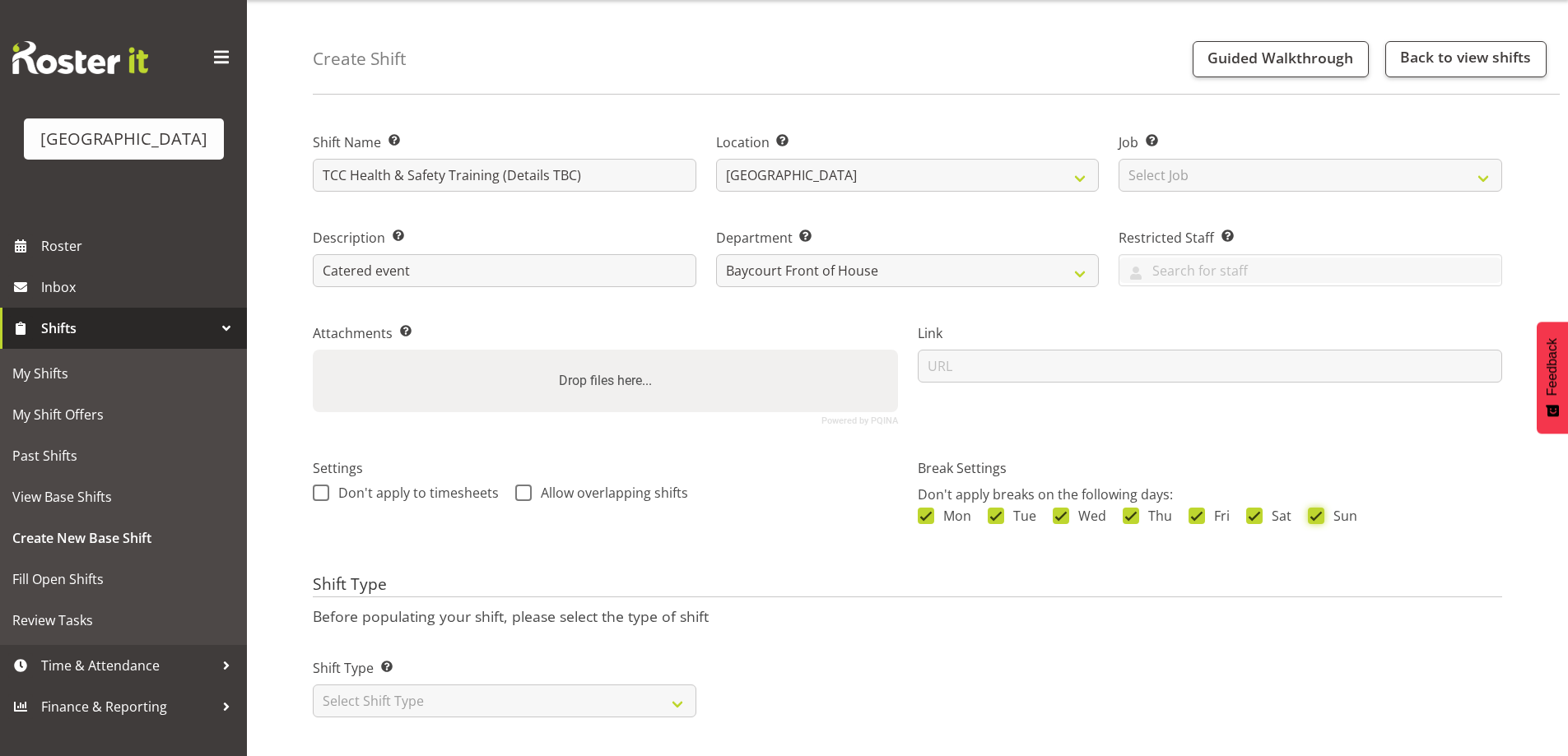
scroll to position [66, 0]
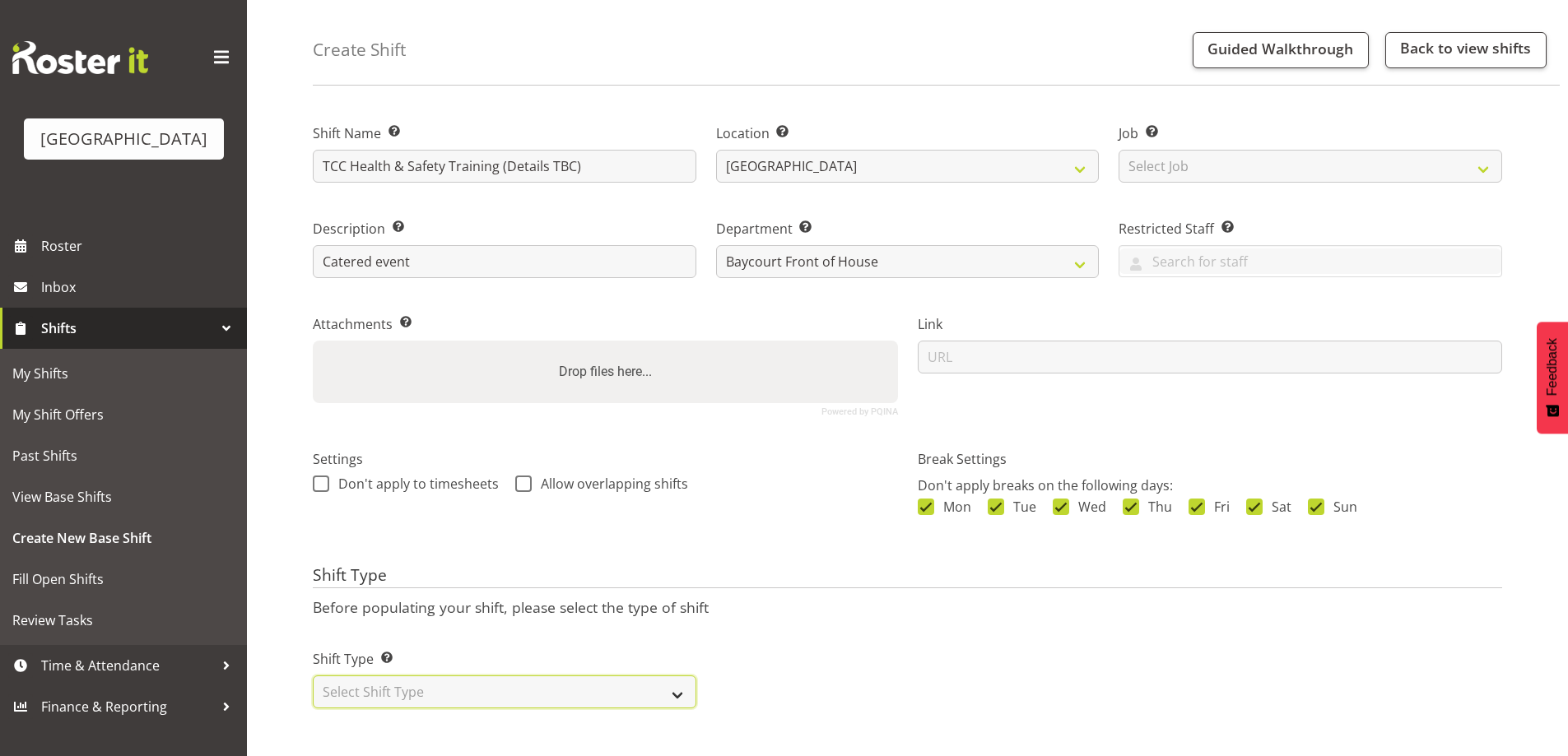
click at [676, 679] on select "Select Shift Type One Off Shift Recurring Shift Rotating Shift" at bounding box center [504, 692] width 384 height 33
select select "one_off"
click at [312, 675] on select "Select Shift Type One Off Shift Recurring Shift Rotating Shift" at bounding box center [504, 692] width 384 height 33
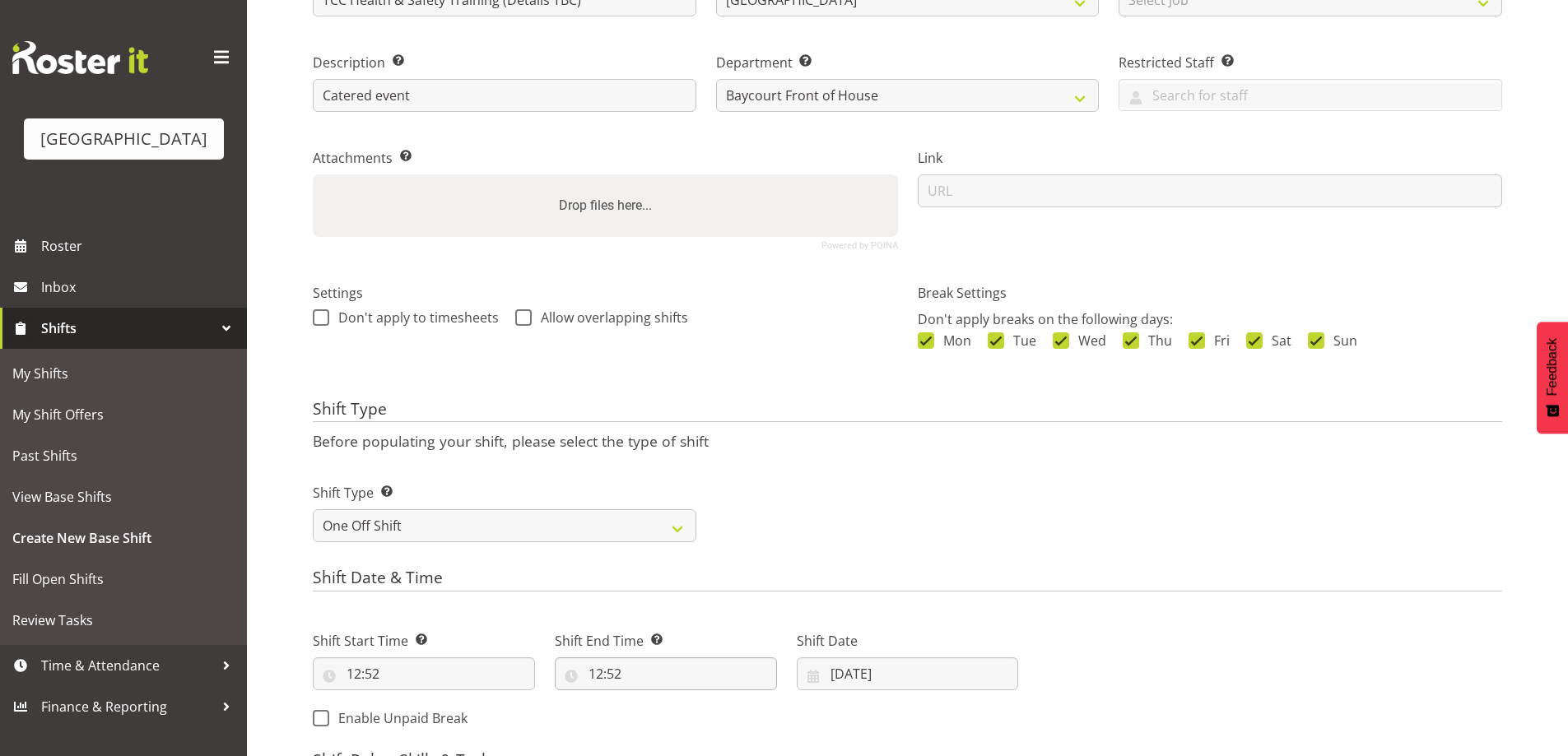
scroll to position [395, 0]
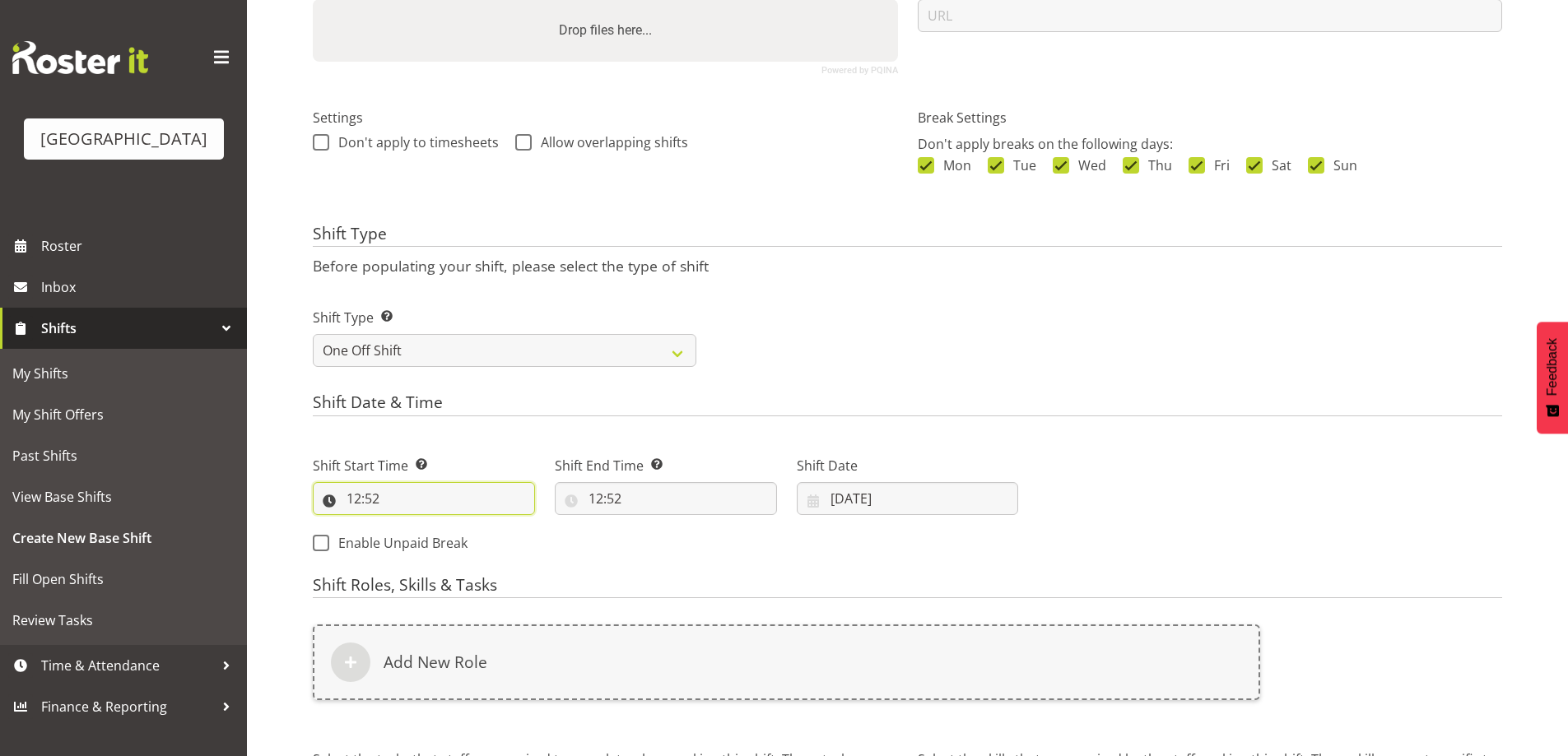
click at [373, 498] on input "12:52" at bounding box center [423, 499] width 222 height 33
click at [425, 541] on select "00 01 02 03 04 05 06 07 08 09 10 11 12 13 14 15 16 17 18 19 20 21 22 23" at bounding box center [425, 541] width 37 height 33
select select "8"
click at [406, 525] on select "00 01 02 03 04 05 06 07 08 09 10 11 12 13 14 15 16 17 18 19 20 21 22 23" at bounding box center [425, 541] width 37 height 33
type input "08:52"
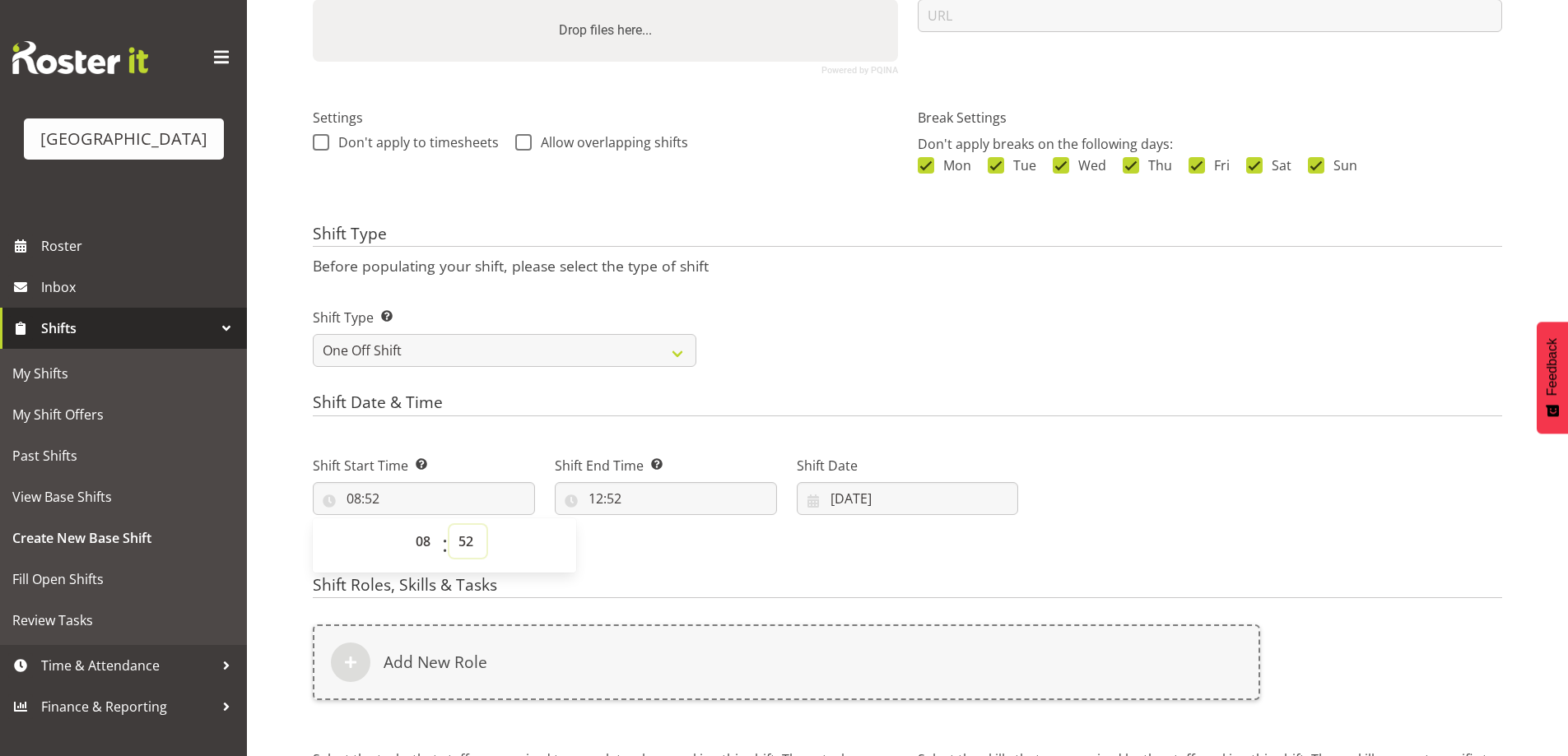
click at [466, 544] on select "00 01 02 03 04 05 06 07 08 09 10 11 12 13 14 15 16 17 18 19 20 21 22 23 24 25 2…" at bounding box center [467, 541] width 37 height 33
select select "0"
click at [449, 525] on select "00 01 02 03 04 05 06 07 08 09 10 11 12 13 14 15 16 17 18 19 20 21 22 23 24 25 2…" at bounding box center [467, 541] width 37 height 33
type input "08:00"
click at [605, 502] on input "12:52" at bounding box center [665, 499] width 222 height 33
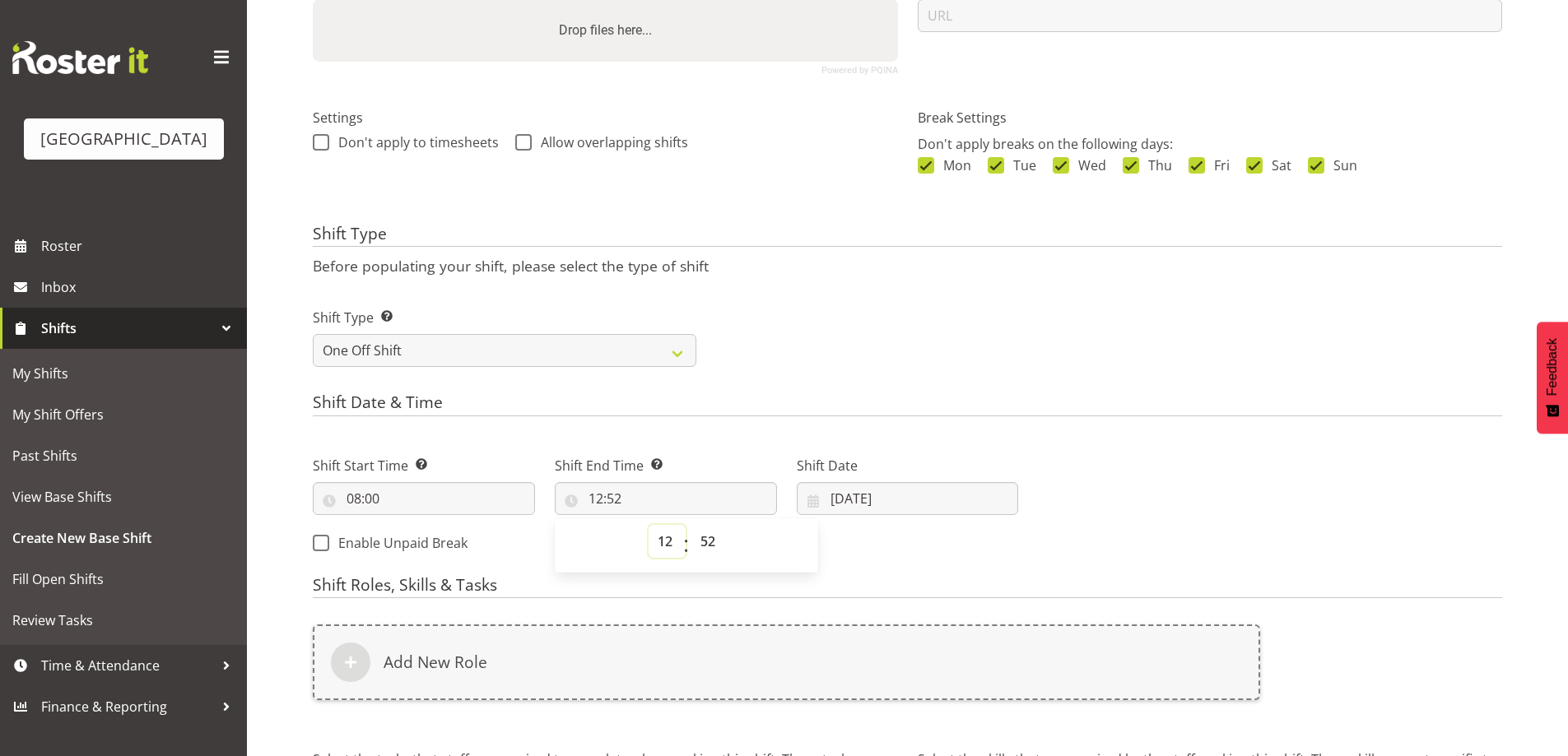
click at [664, 544] on select "00 01 02 03 04 05 06 07 08 09 10 11 12 13 14 15 16 17 18 19 20 21 22 23" at bounding box center [666, 541] width 37 height 33
select select "16"
click at [648, 525] on select "00 01 02 03 04 05 06 07 08 09 10 11 12 13 14 15 16 17 18 19 20 21 22 23" at bounding box center [666, 541] width 37 height 33
type input "16:52"
click at [707, 541] on select "00 01 02 03 04 05 06 07 08 09 10 11 12 13 14 15 16 17 18 19 20 21 22 23 24 25 2…" at bounding box center [710, 541] width 37 height 33
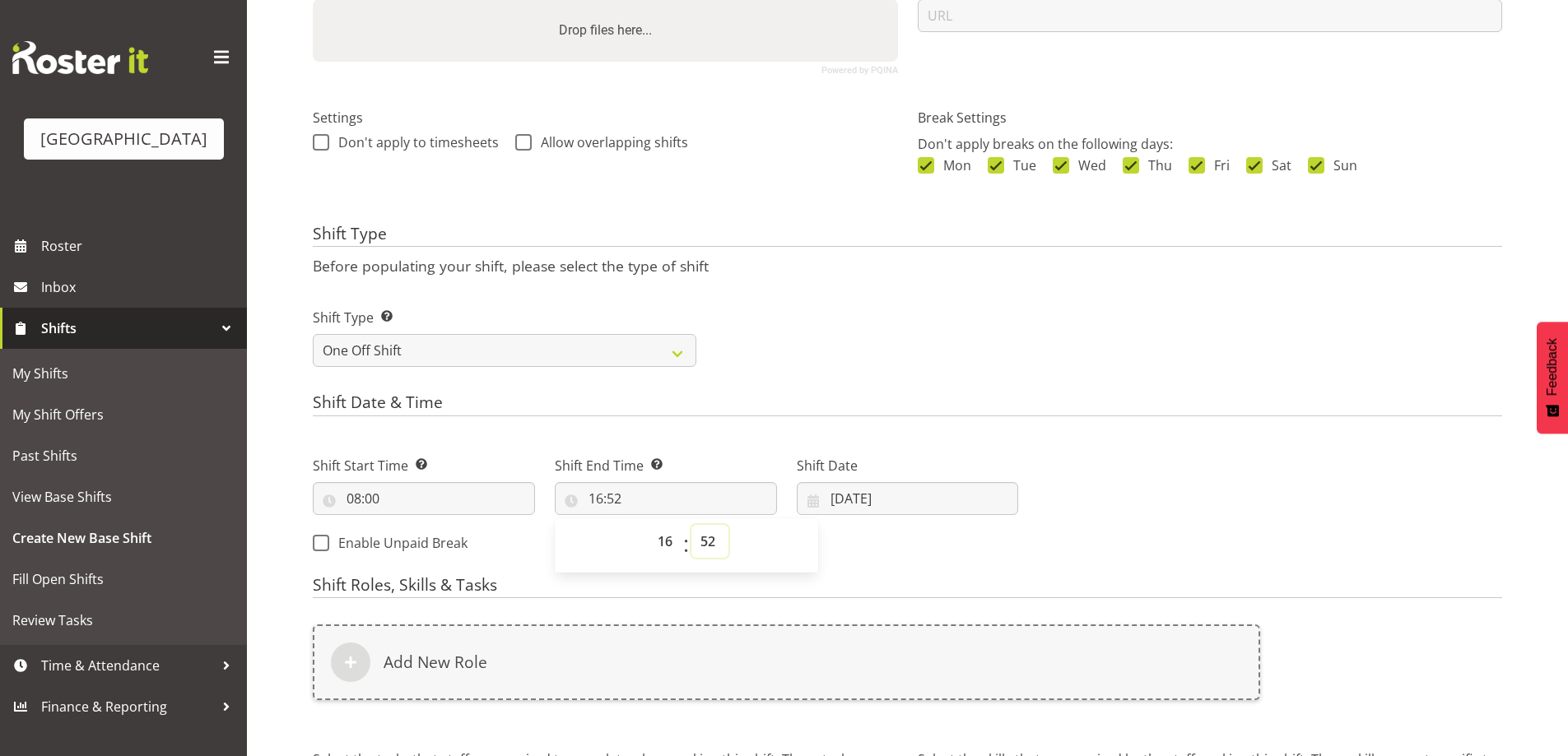
select select "30"
click at [692, 525] on select "00 01 02 03 04 05 06 07 08 09 10 11 12 13 14 15 16 17 18 19 20 21 22 23 24 25 2…" at bounding box center [710, 541] width 37 height 33
type input "16:30"
click at [834, 501] on input "22/08/2025" at bounding box center [907, 499] width 222 height 33
click at [1028, 692] on span "16" at bounding box center [1028, 693] width 14 height 15
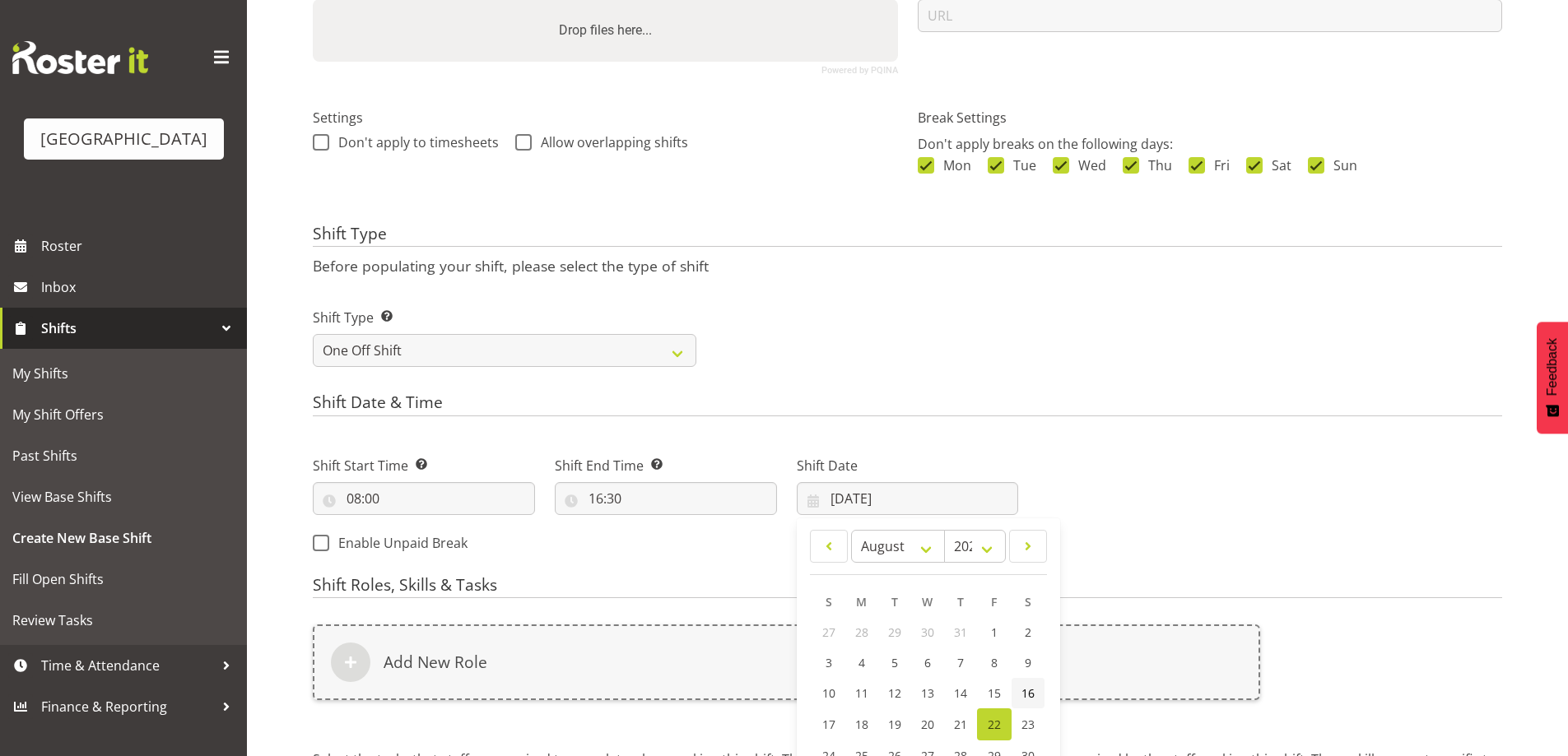
type input "16/08/2025"
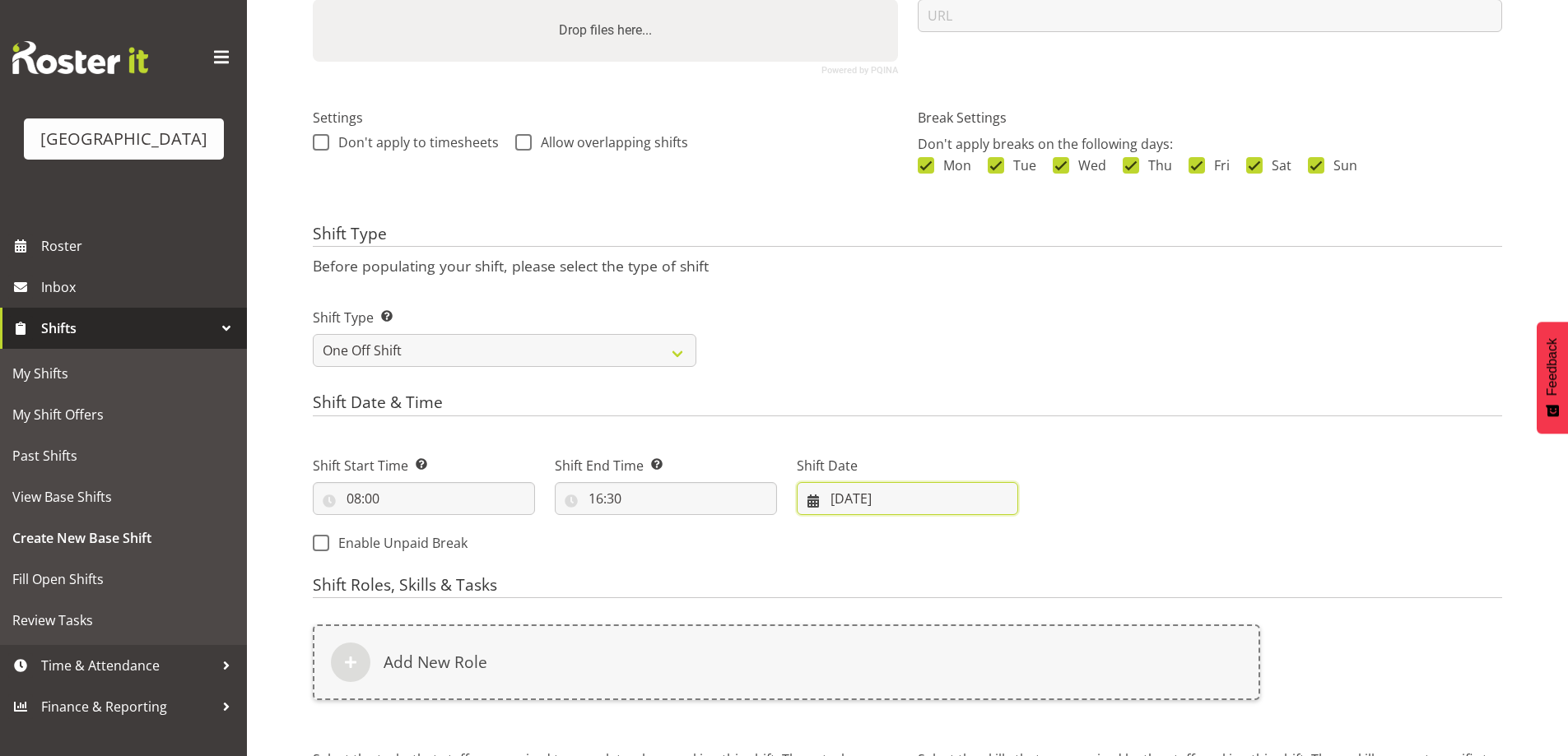
click at [817, 504] on input "16/08/2025" at bounding box center [907, 499] width 222 height 33
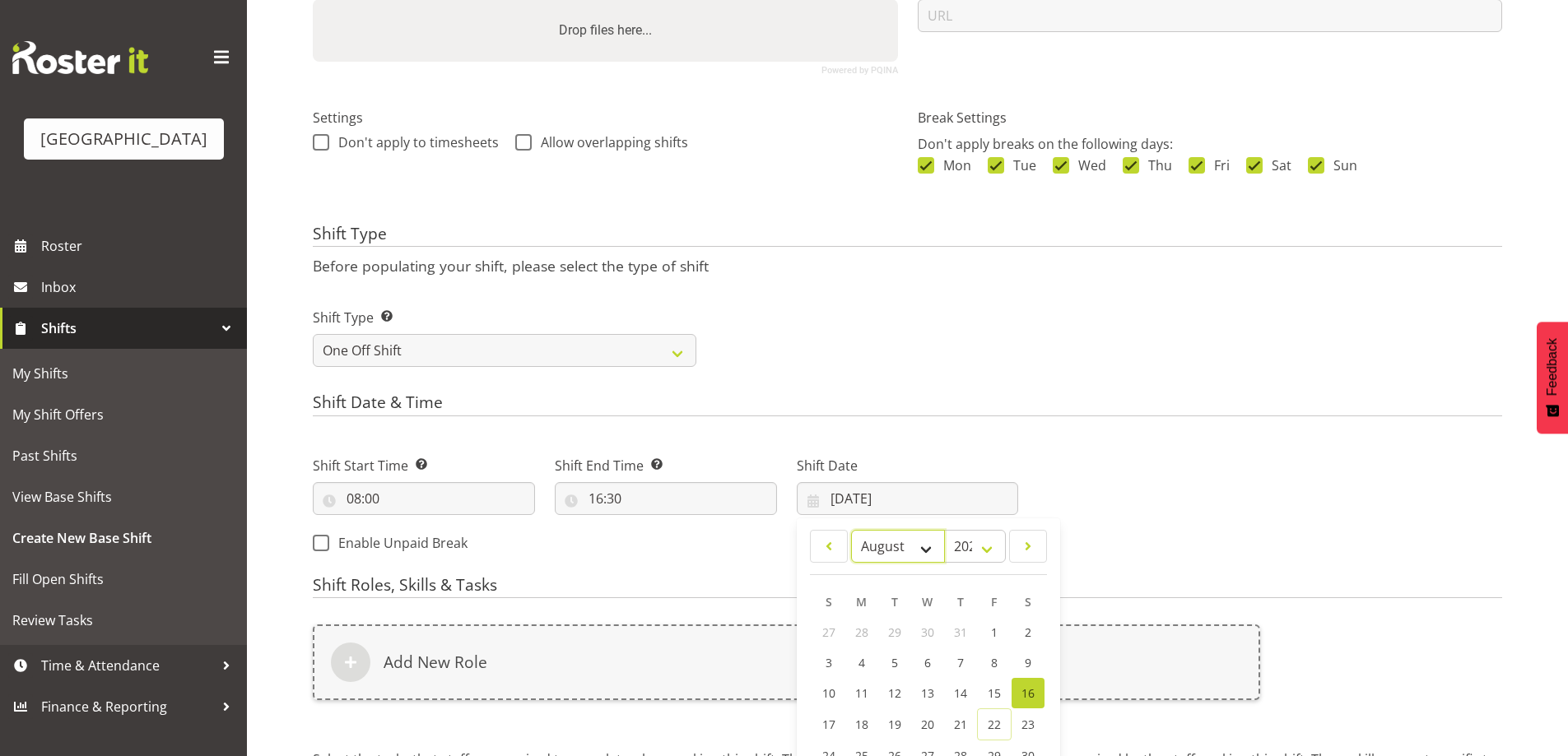
click at [927, 543] on select "January February March April May June July August September October November De…" at bounding box center [898, 546] width 95 height 33
select select "8"
click at [851, 530] on select "January February March April May June July August September October November De…" at bounding box center [898, 546] width 95 height 33
click at [1152, 510] on div "Next Shifts" at bounding box center [1269, 499] width 484 height 133
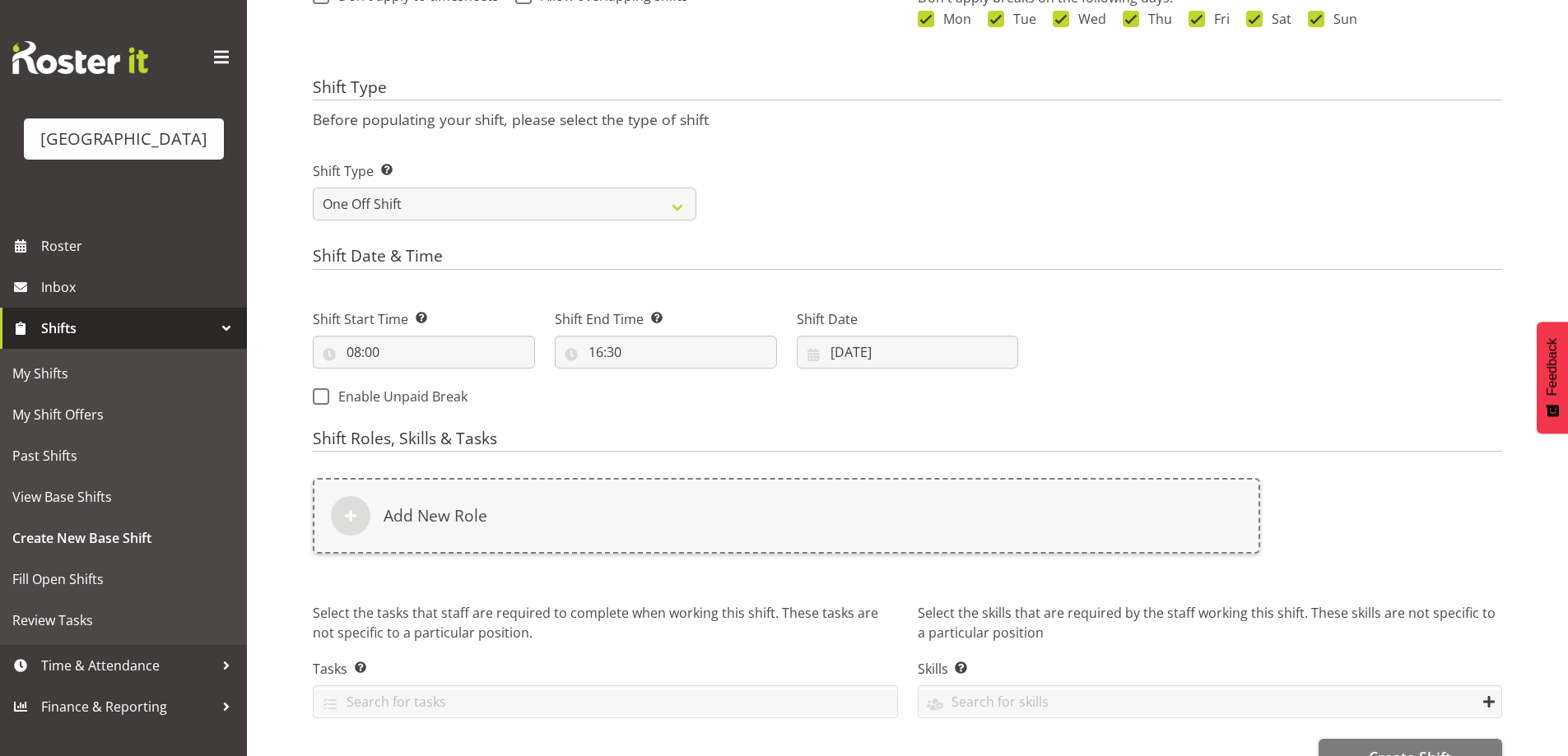
scroll to position [560, 0]
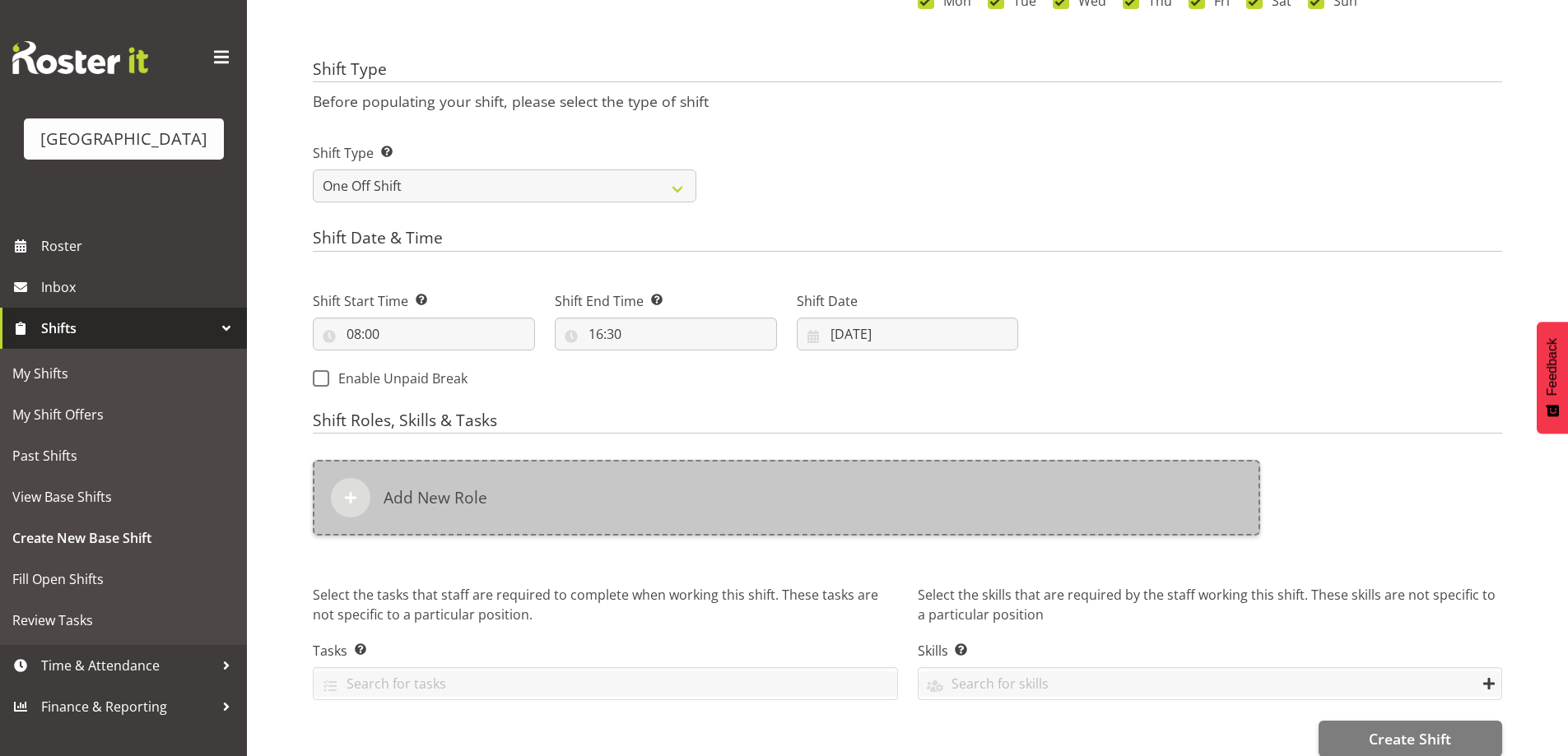
click at [697, 513] on div "Add New Role" at bounding box center [786, 498] width 947 height 76
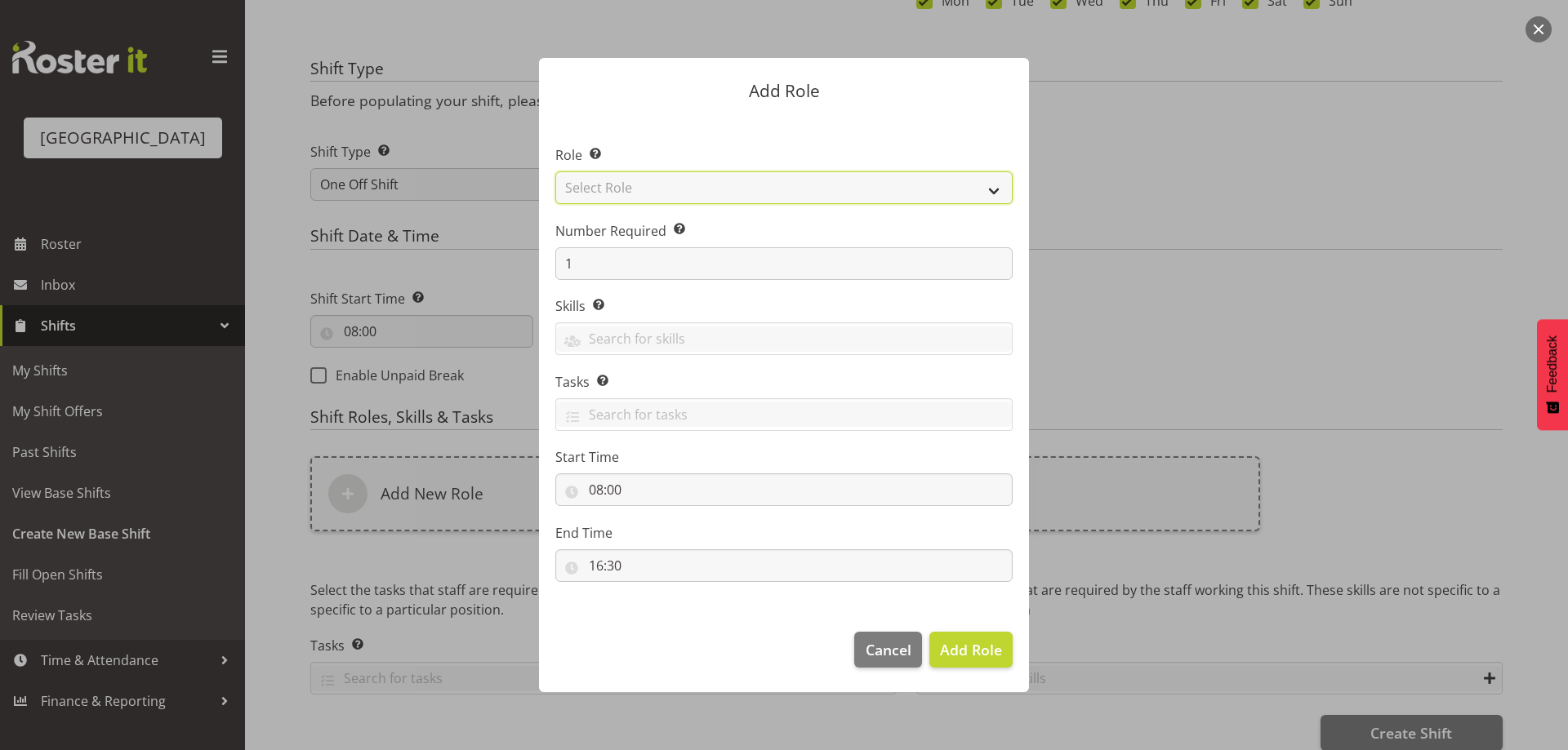
click at [917, 188] on select "Select Role Audio Bar Bar Runner Bar Training Box Office Cargo Shed Venue Rep C…" at bounding box center [784, 188] width 457 height 32
click at [638, 193] on select "Select Role Audio Bar Bar Runner Bar Training Box Office Cargo Shed Venue Rep C…" at bounding box center [784, 188] width 457 height 32
click at [656, 193] on select "Select Role Audio Bar Bar Runner Bar Training Box Office Cargo Shed Venue Rep C…" at bounding box center [784, 188] width 457 height 32
select select "1295"
click at [555, 172] on select "Select Role Audio Bar Bar Runner Bar Training Box Office Cargo Shed Venue Rep C…" at bounding box center [784, 188] width 457 height 32
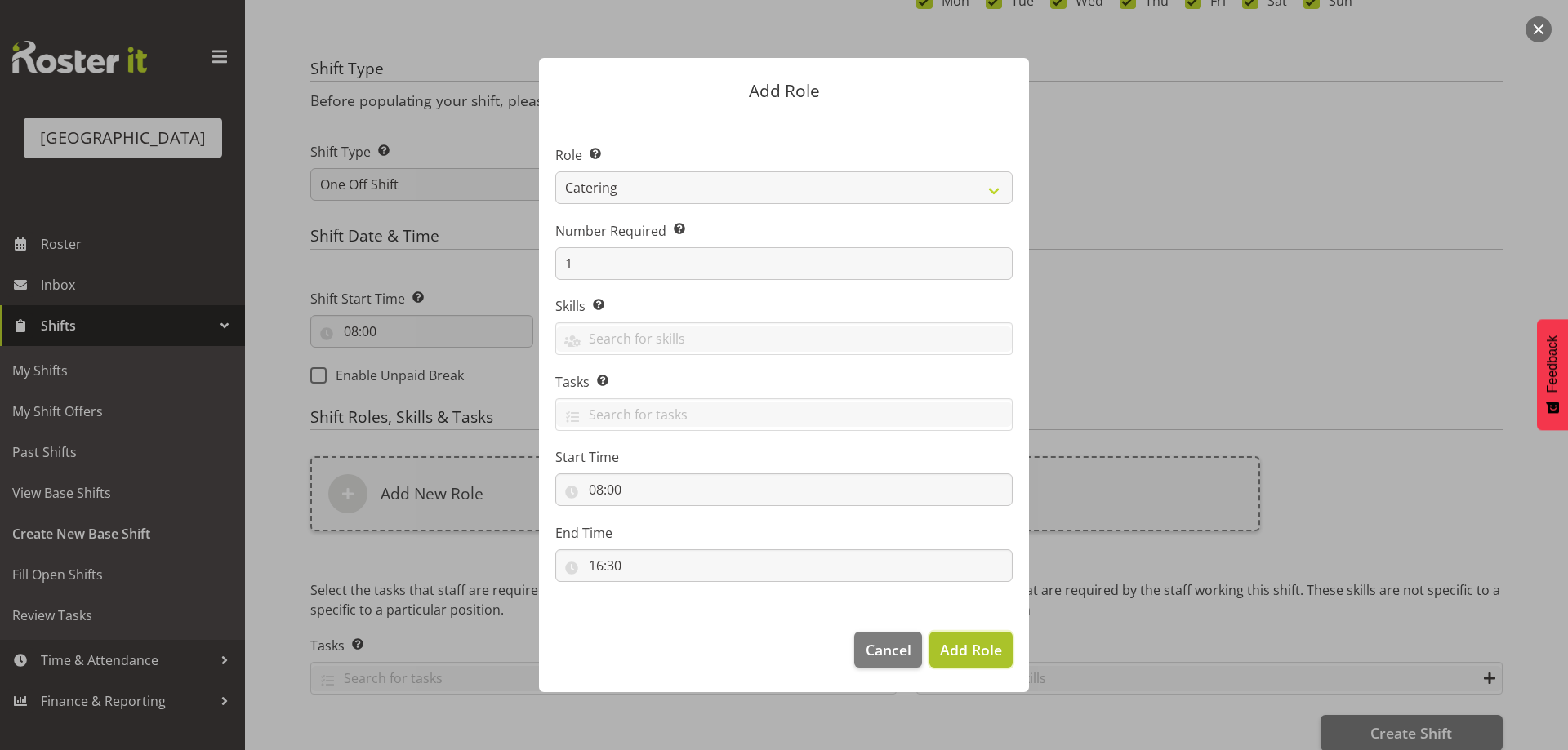
click at [987, 657] on span "Add Role" at bounding box center [970, 650] width 62 height 20
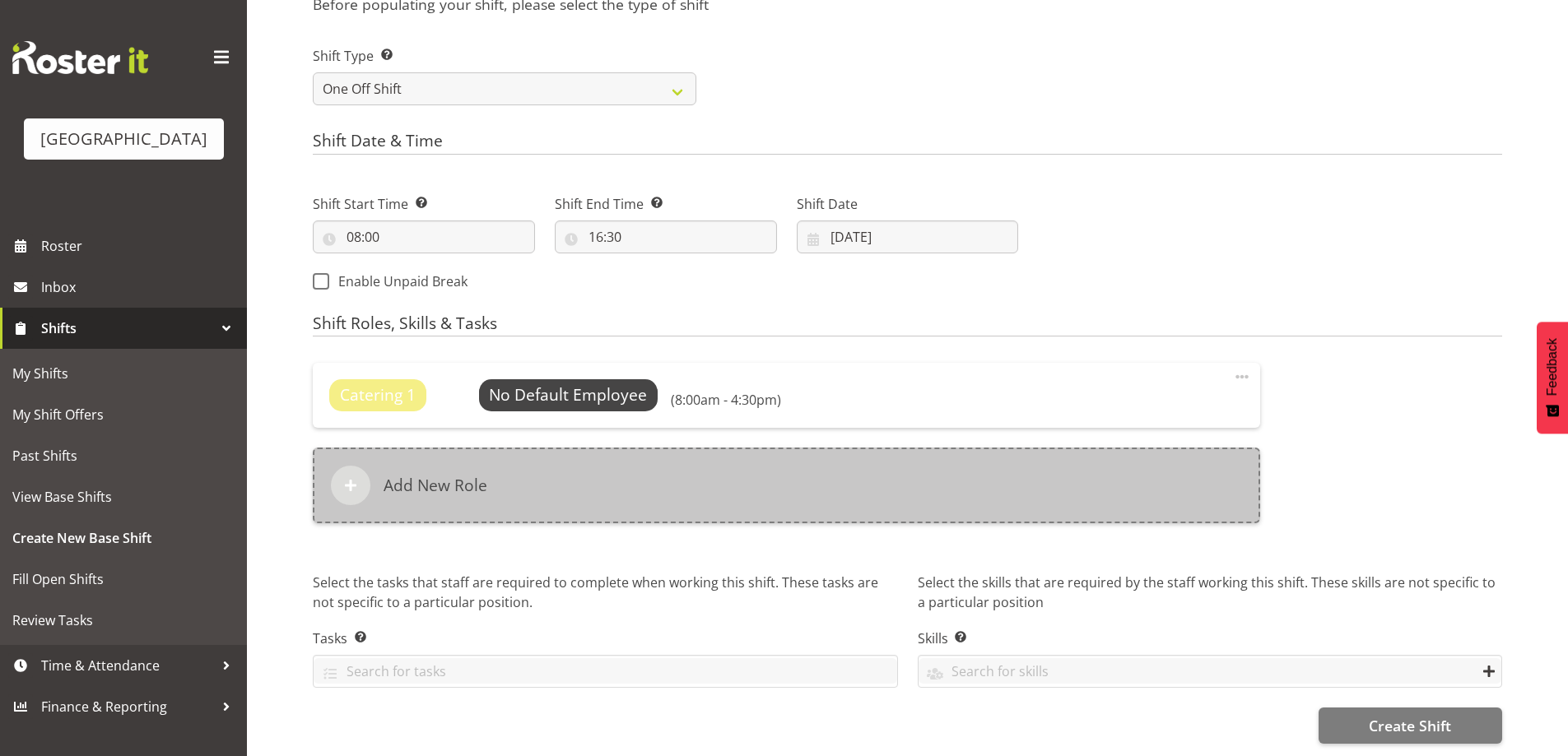
scroll to position [669, 0]
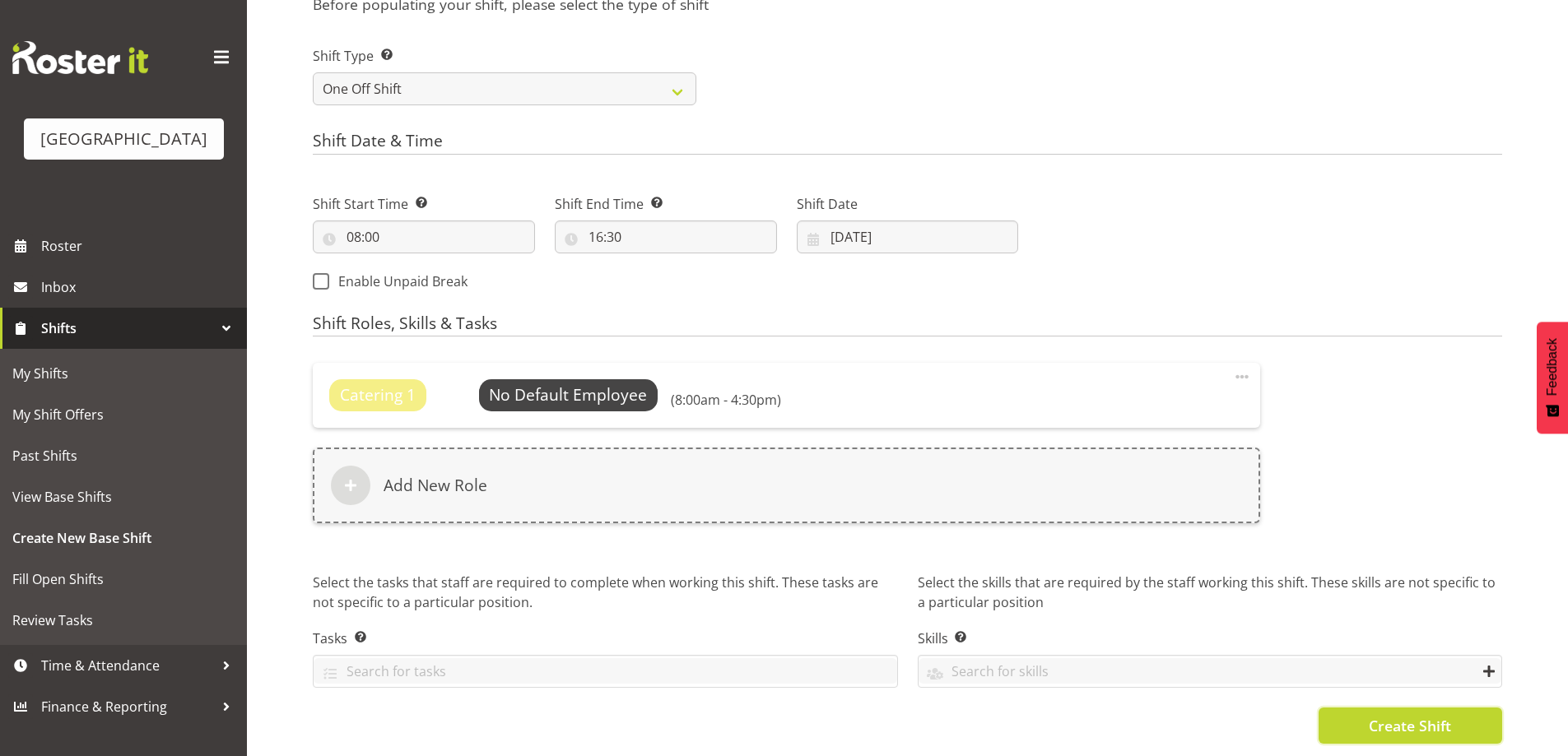
click at [1403, 715] on span "Create Shift" at bounding box center [1410, 726] width 82 height 22
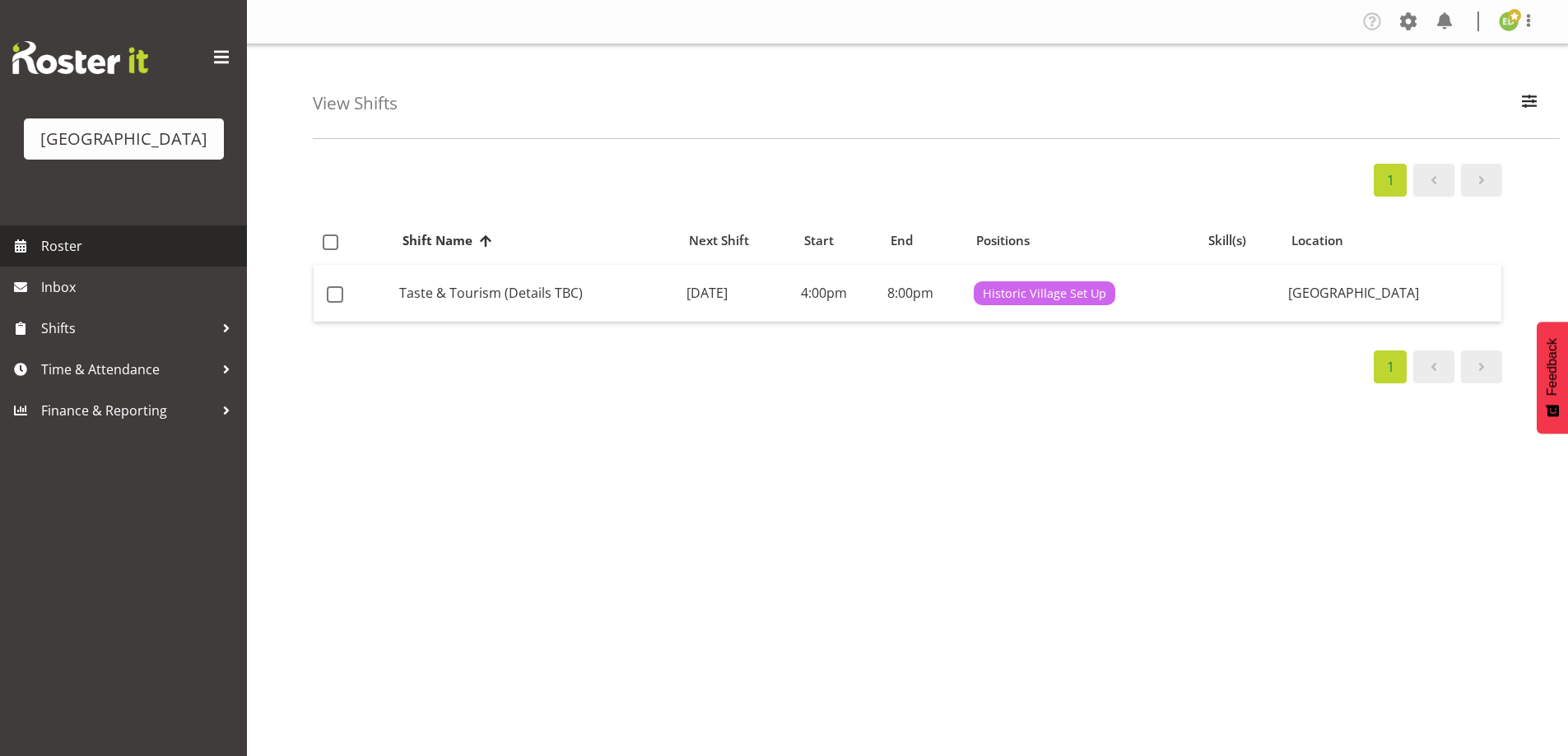
click at [80, 258] on span "Roster" at bounding box center [139, 245] width 197 height 24
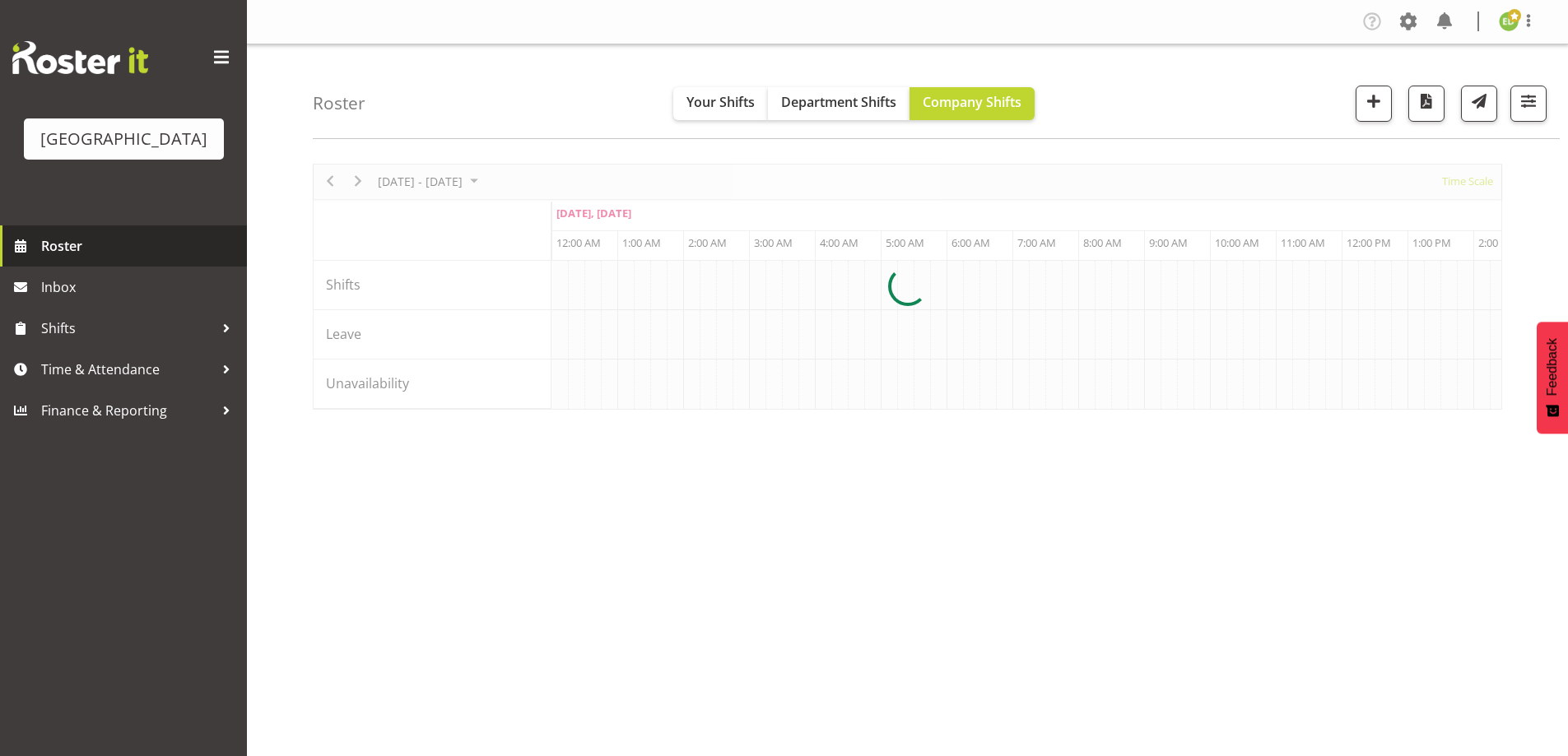
scroll to position [0, 6321]
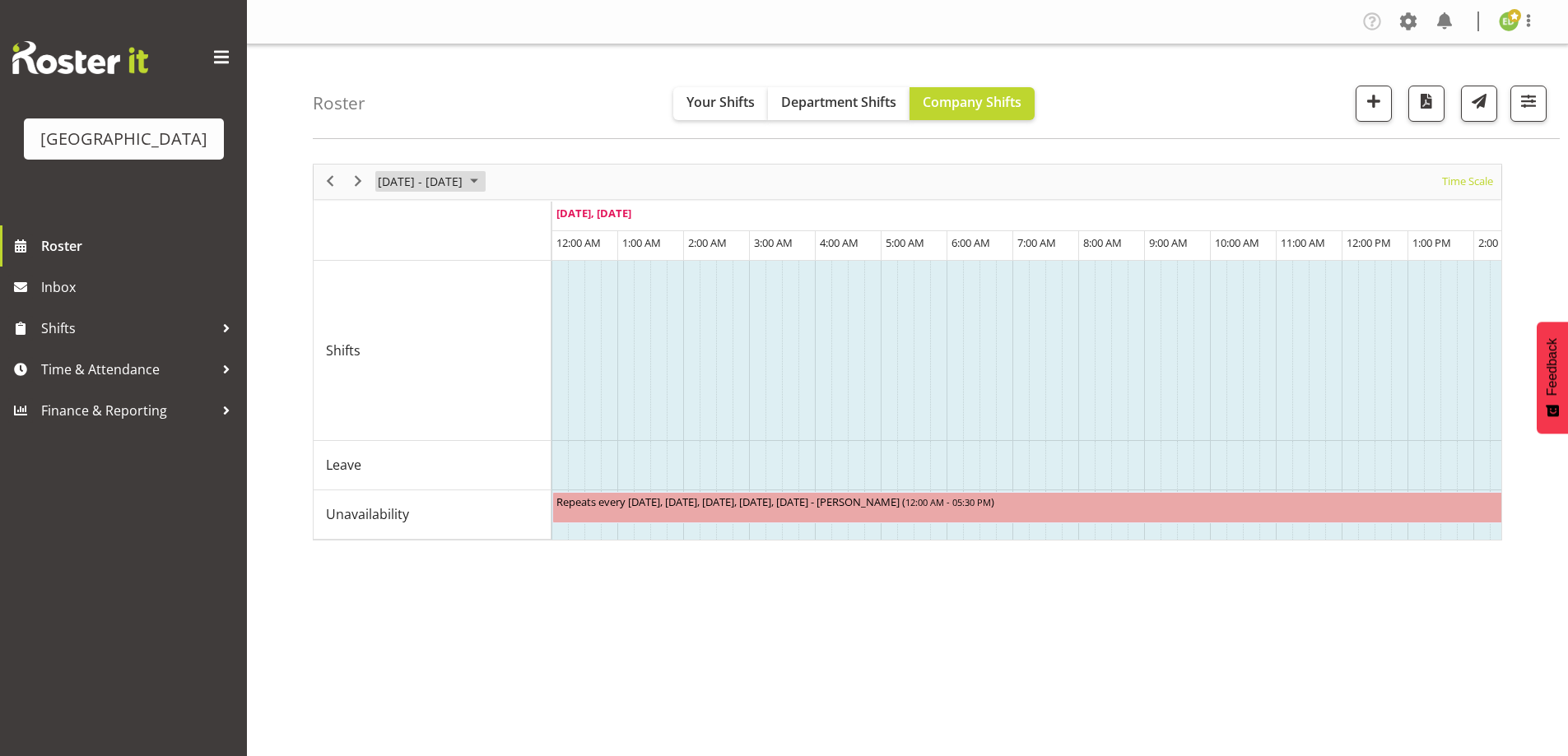
click at [484, 182] on span "August 2025" at bounding box center [474, 181] width 20 height 21
click at [550, 218] on span "next month" at bounding box center [551, 223] width 29 height 30
click at [420, 335] on span "16" at bounding box center [421, 335] width 24 height 24
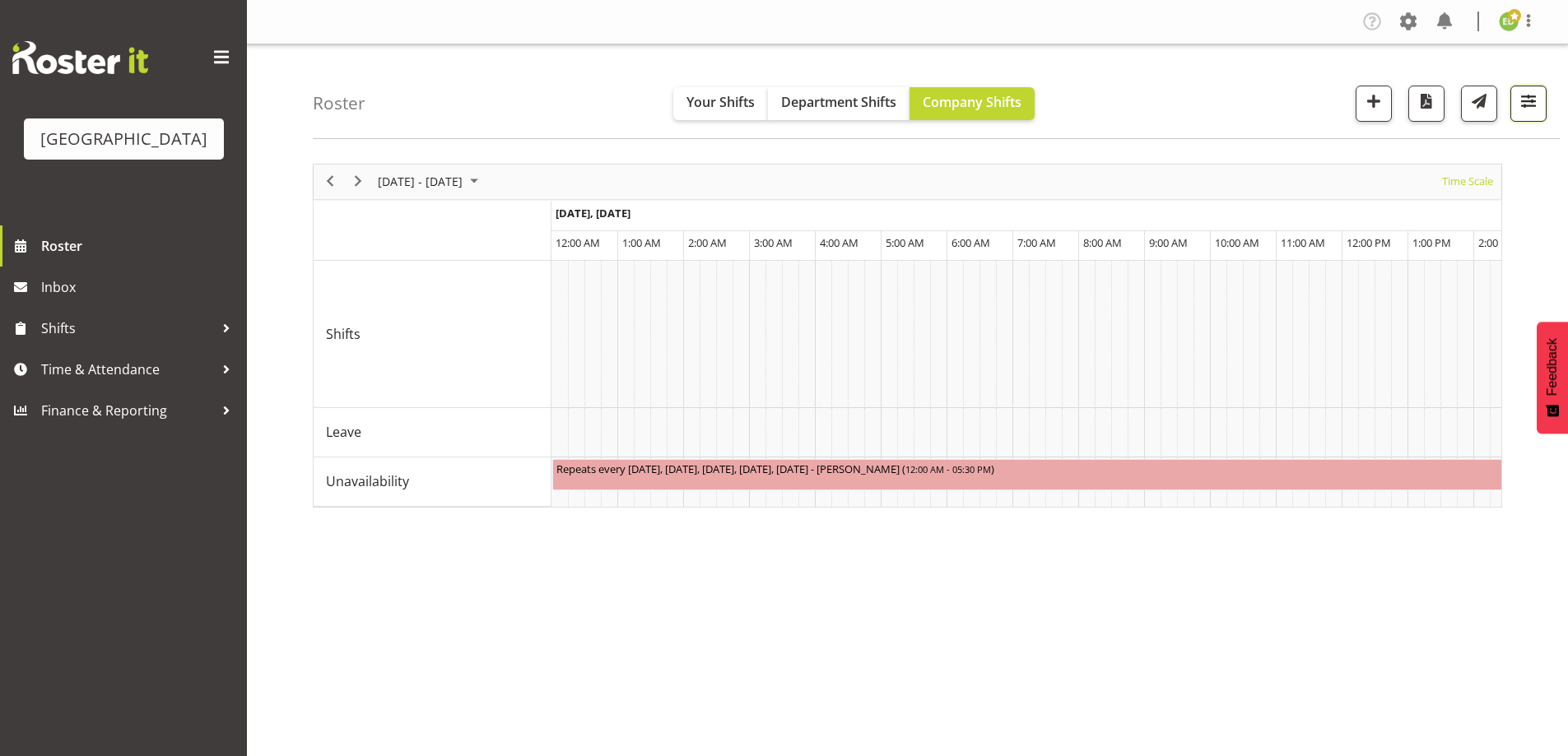
click at [1524, 100] on span "button" at bounding box center [1528, 101] width 22 height 22
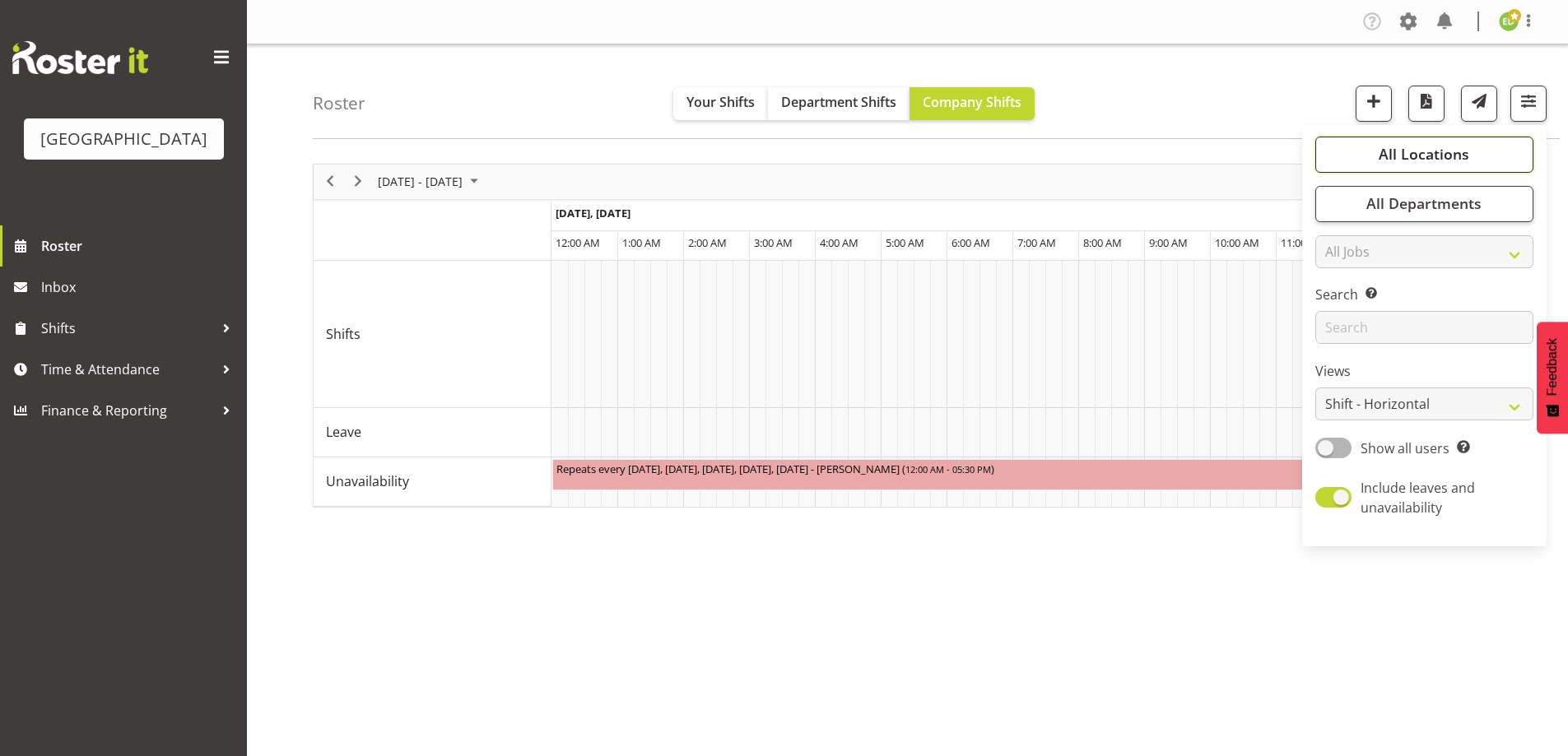
click at [1456, 163] on span "All Locations" at bounding box center [1424, 154] width 91 height 20
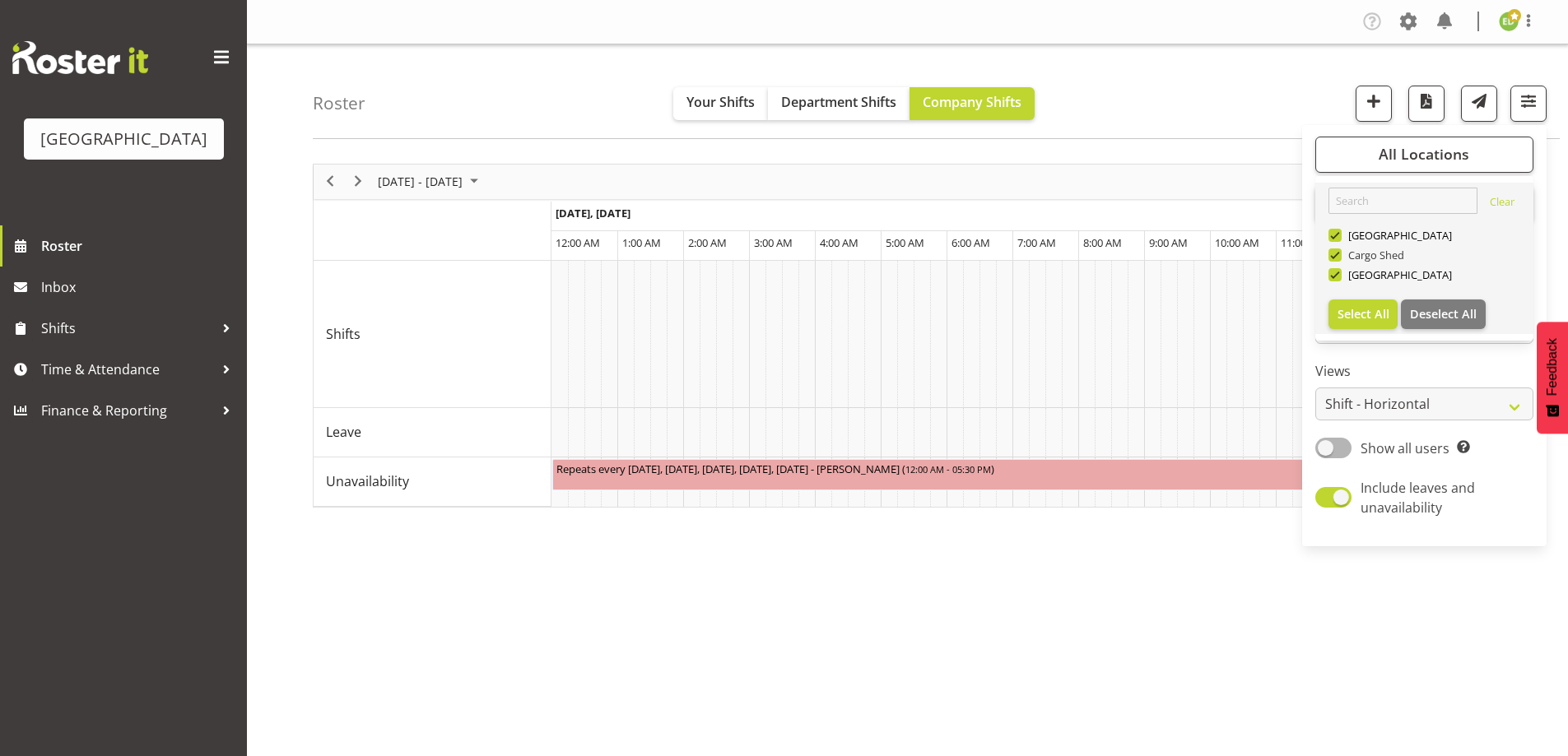
click at [1331, 254] on span at bounding box center [1334, 255] width 14 height 14
click at [1331, 254] on input "Cargo Shed" at bounding box center [1334, 254] width 11 height 11
checkbox input "false"
click at [1331, 235] on span at bounding box center [1334, 235] width 14 height 14
click at [1331, 235] on input "[GEOGRAPHIC_DATA]" at bounding box center [1334, 235] width 11 height 11
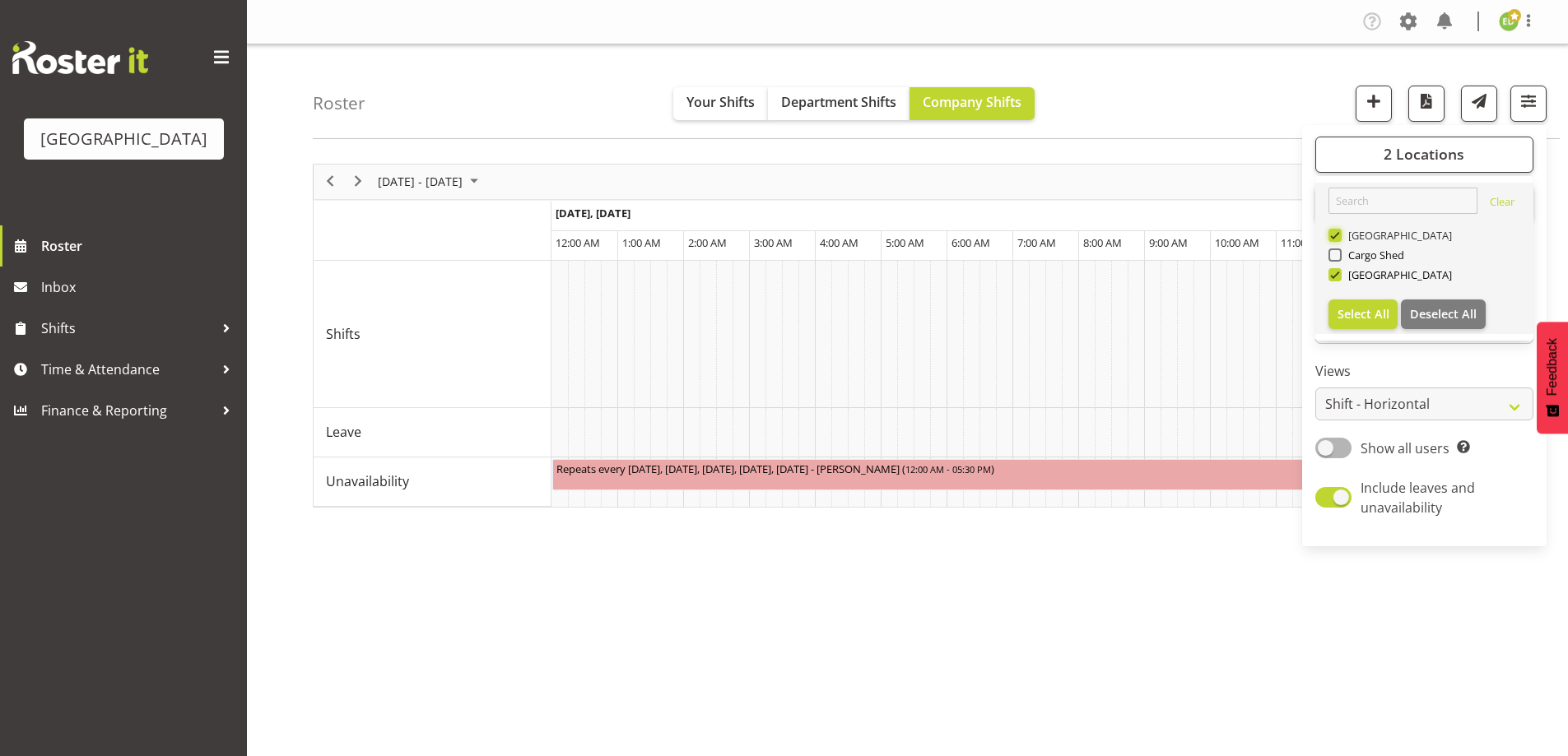
checkbox input "false"
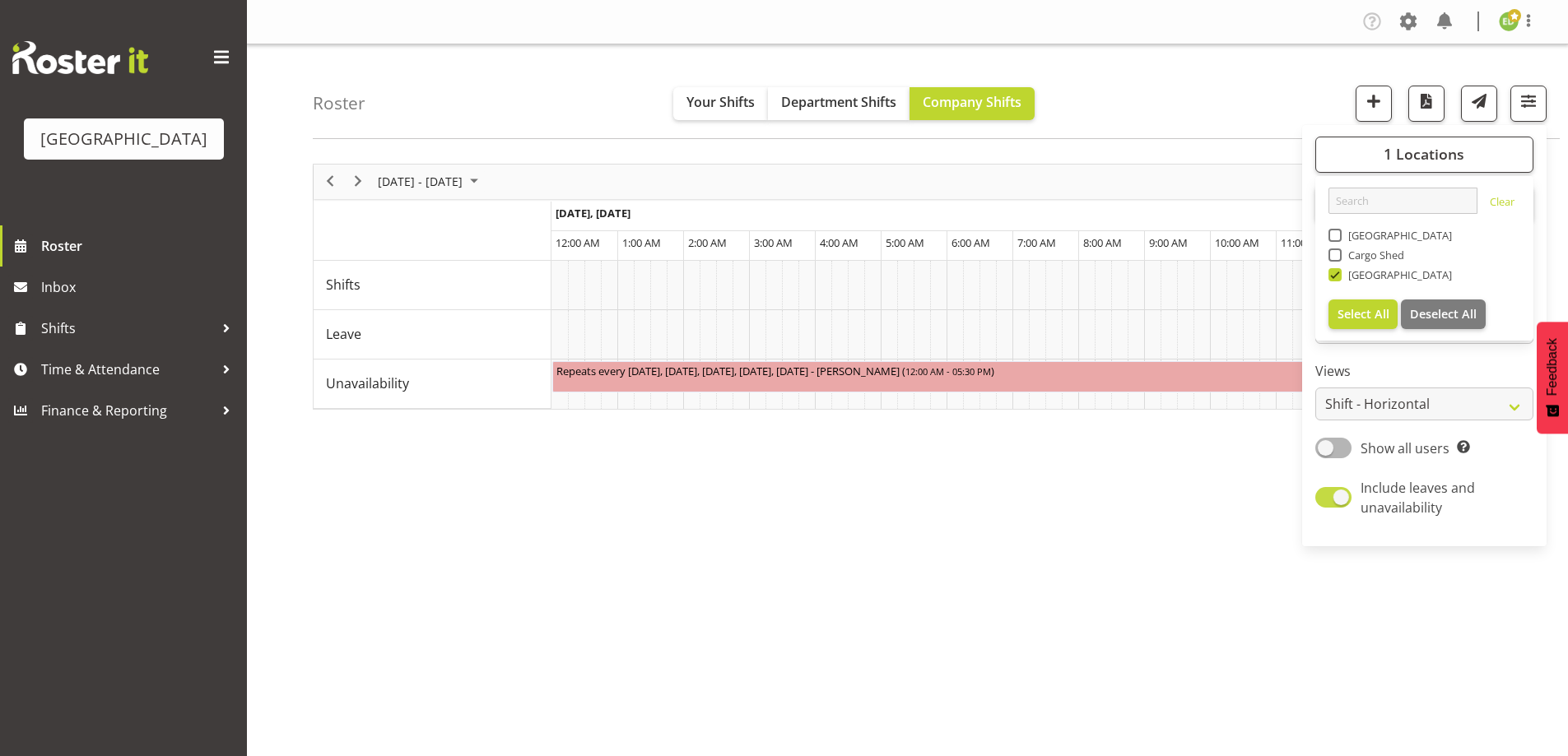
click at [1321, 493] on span at bounding box center [1334, 497] width 36 height 21
click at [1321, 493] on input "Include leaves and unavailability" at bounding box center [1321, 498] width 11 height 11
checkbox input "false"
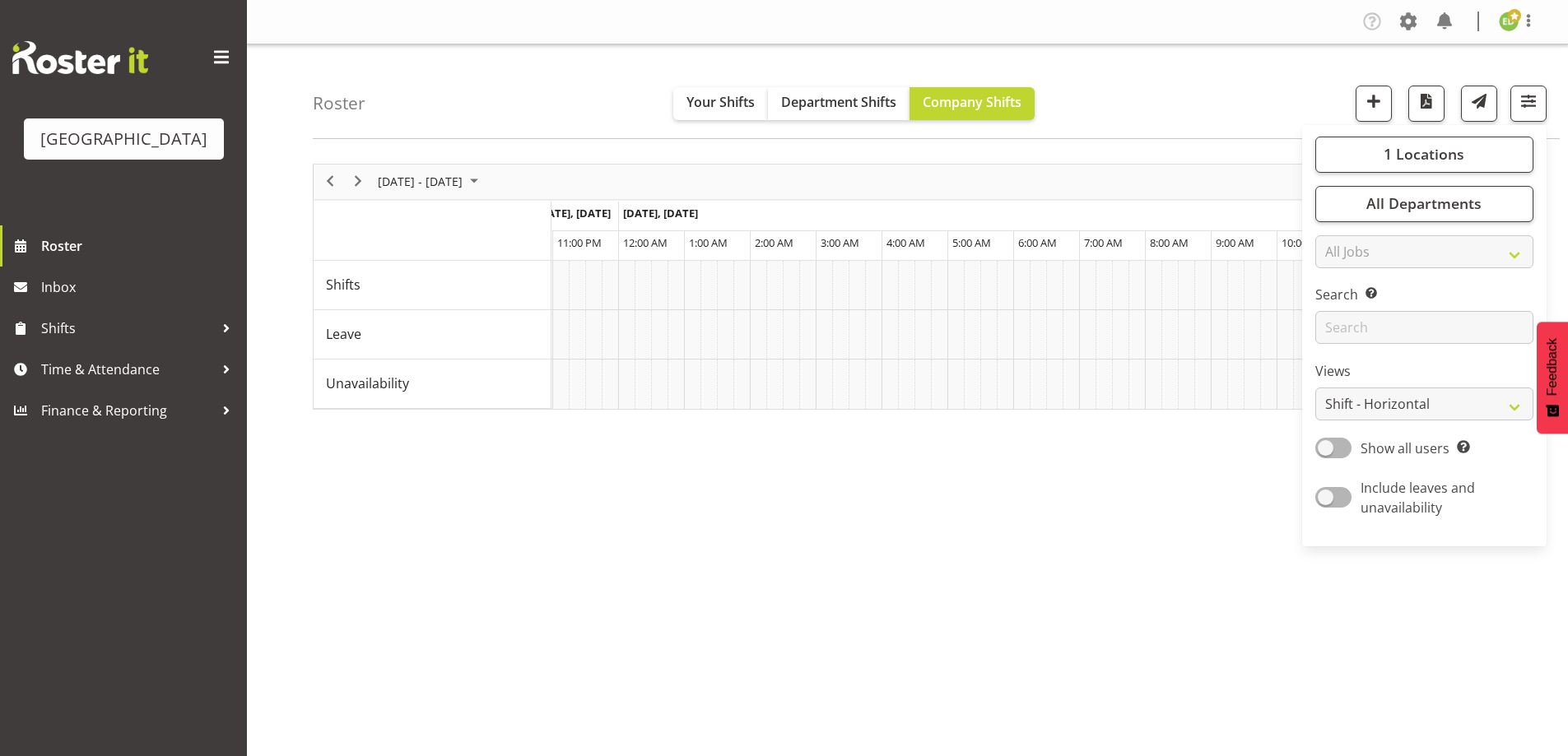
scroll to position [0, 1524]
click at [1132, 638] on div "[DATE] - [DATE] [DATE] Timeline Day Timeline Week Timeline Fortnight Timeline M…" at bounding box center [940, 480] width 1255 height 658
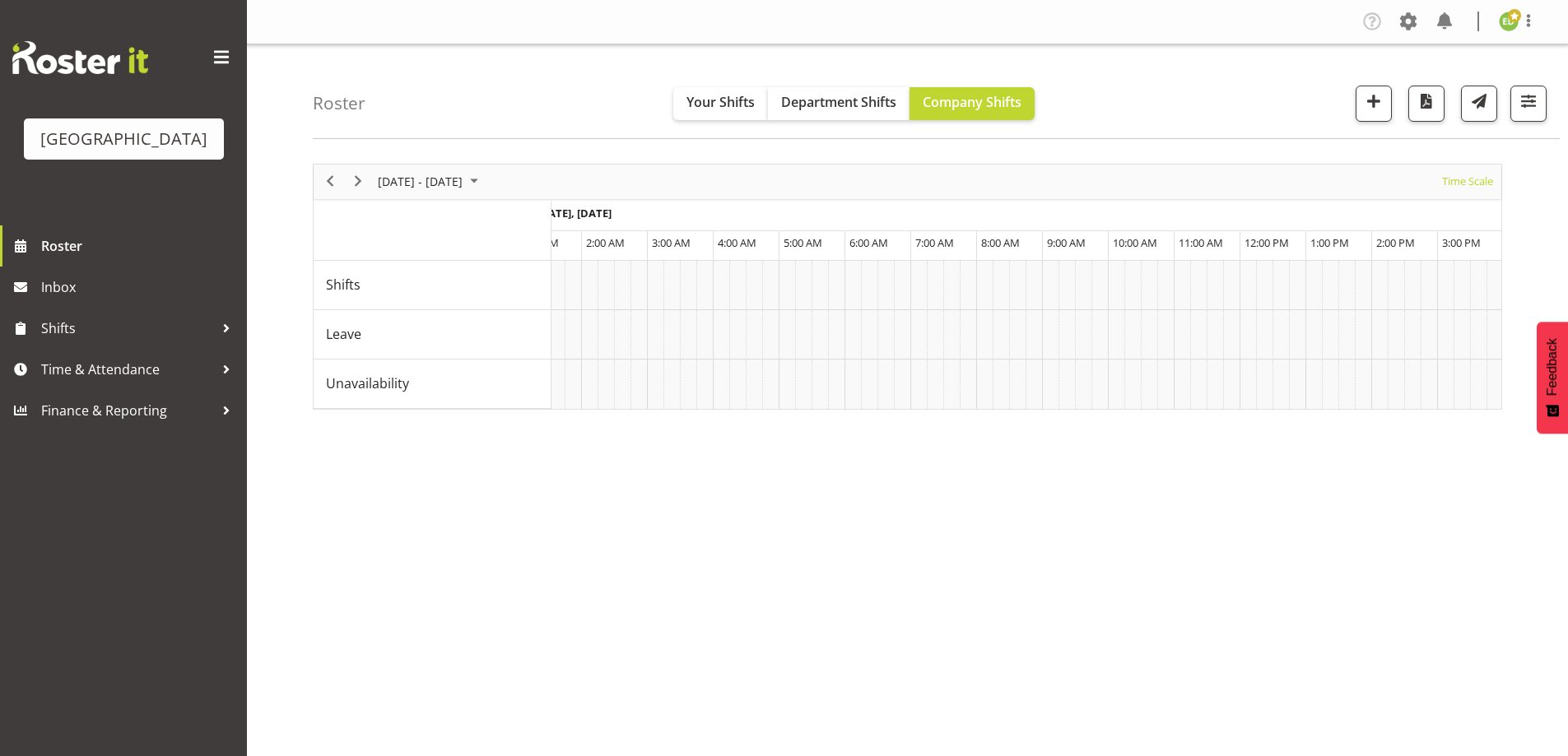
scroll to position [0, 1732]
click at [709, 516] on div "[DATE] - [DATE] [DATE] Timeline Day Timeline Week Timeline Fortnight Timeline M…" at bounding box center [940, 480] width 1255 height 658
click at [620, 502] on div "[DATE] - [DATE] [DATE] Timeline Day Timeline Week Timeline Fortnight Timeline M…" at bounding box center [940, 480] width 1255 height 658
